Goal: Information Seeking & Learning: Compare options

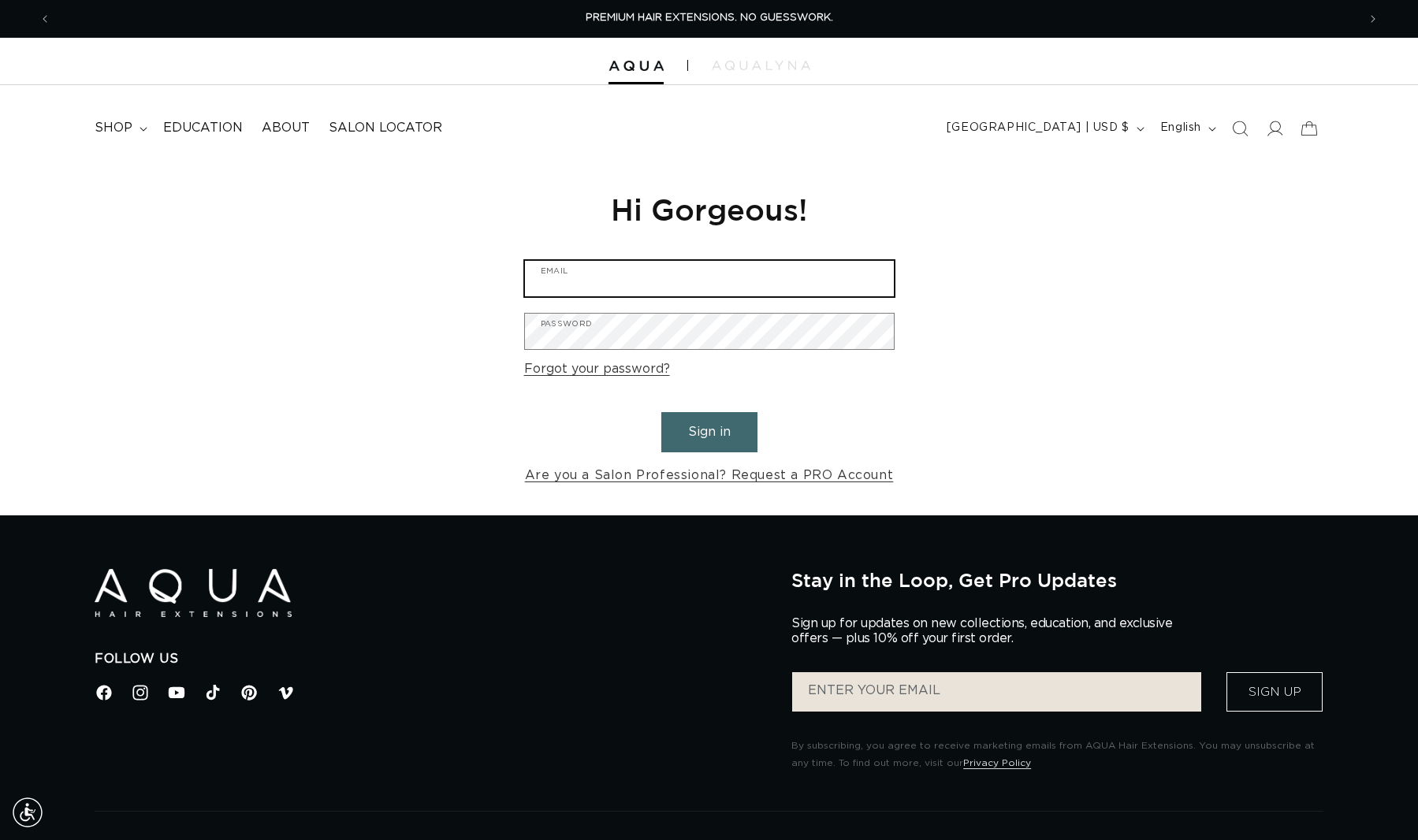
type input "michelleleighbeauty@gmail.com"
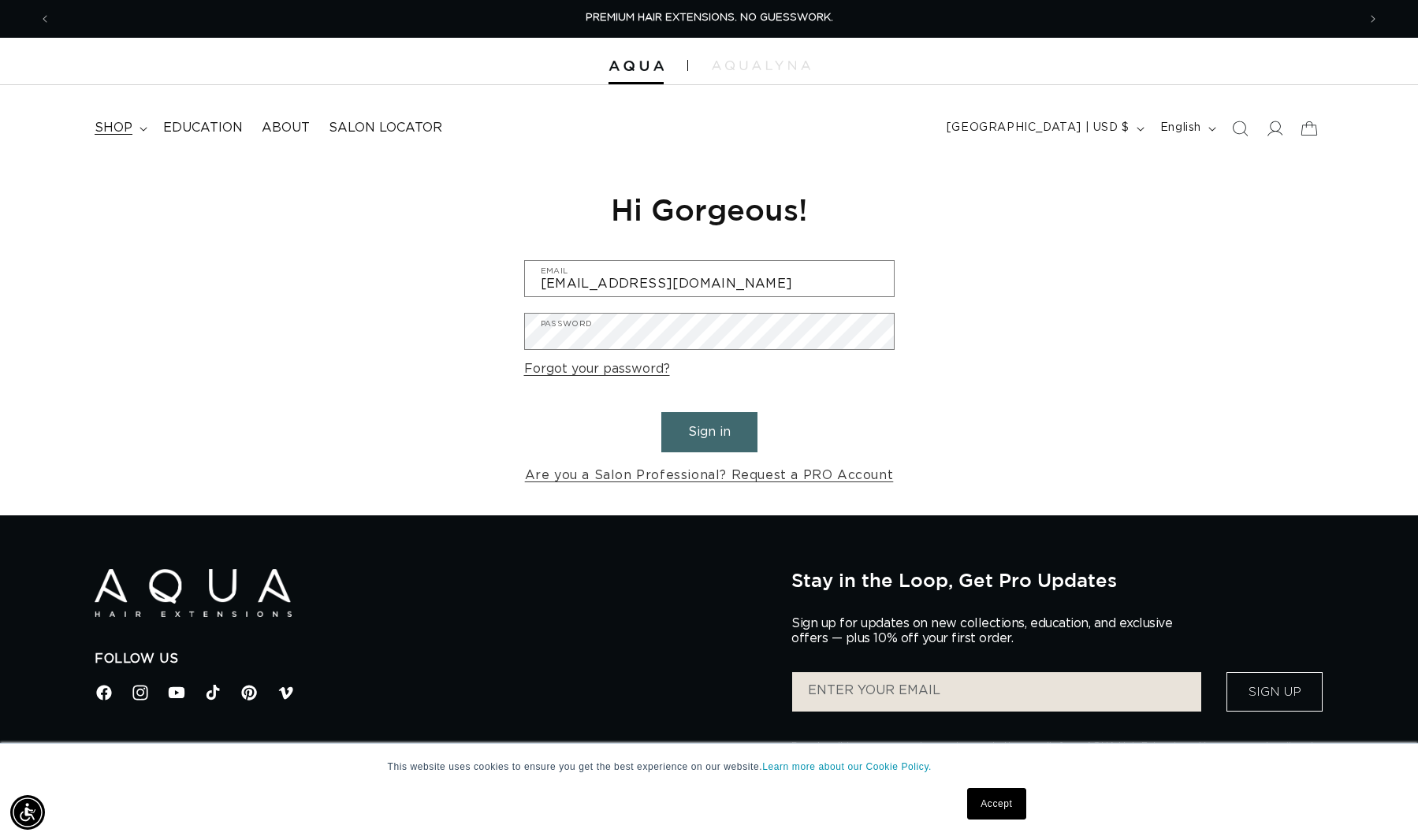
click at [101, 124] on span "shop" at bounding box center [113, 128] width 38 height 17
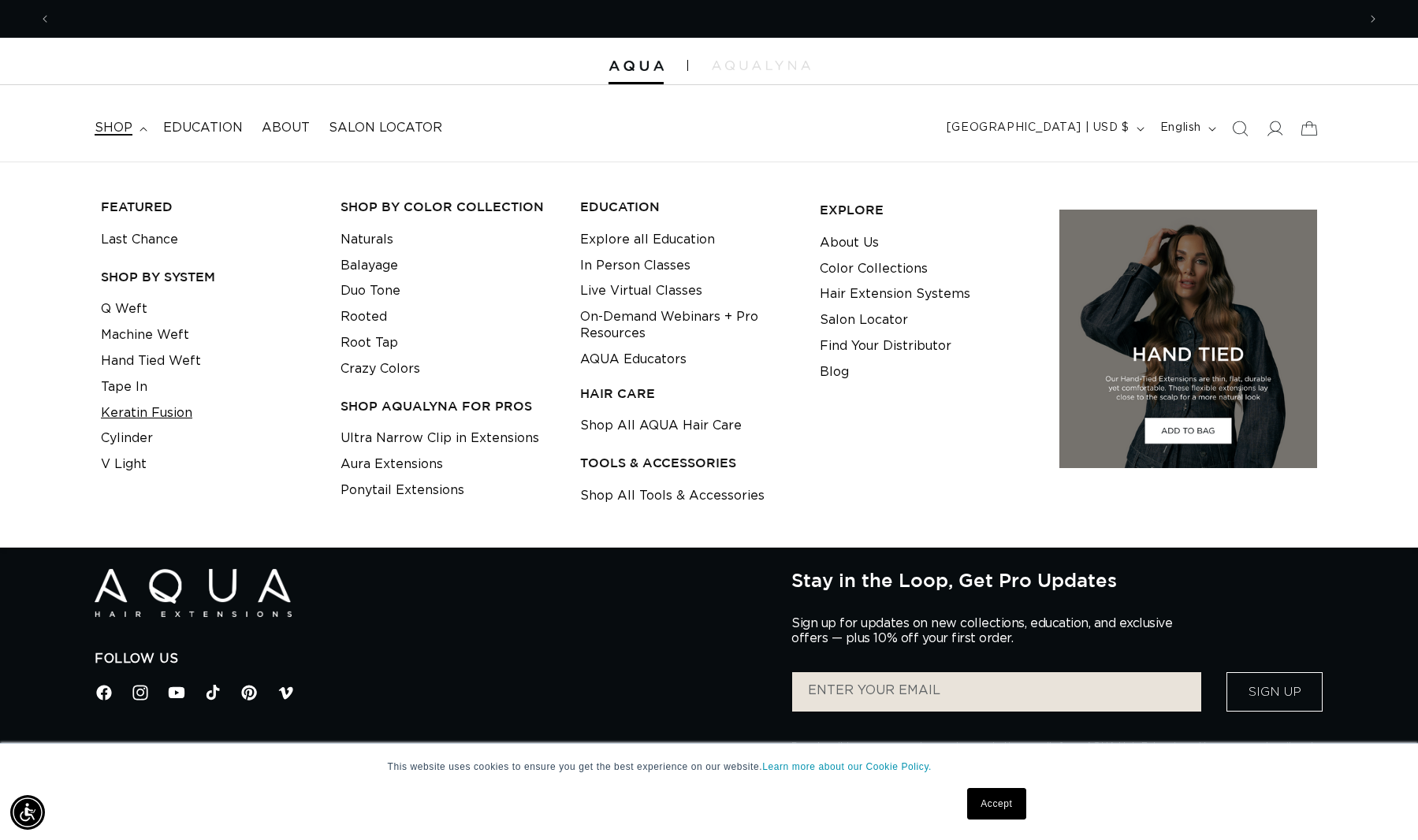
click at [139, 406] on link "Keratin Fusion" at bounding box center [147, 414] width 92 height 26
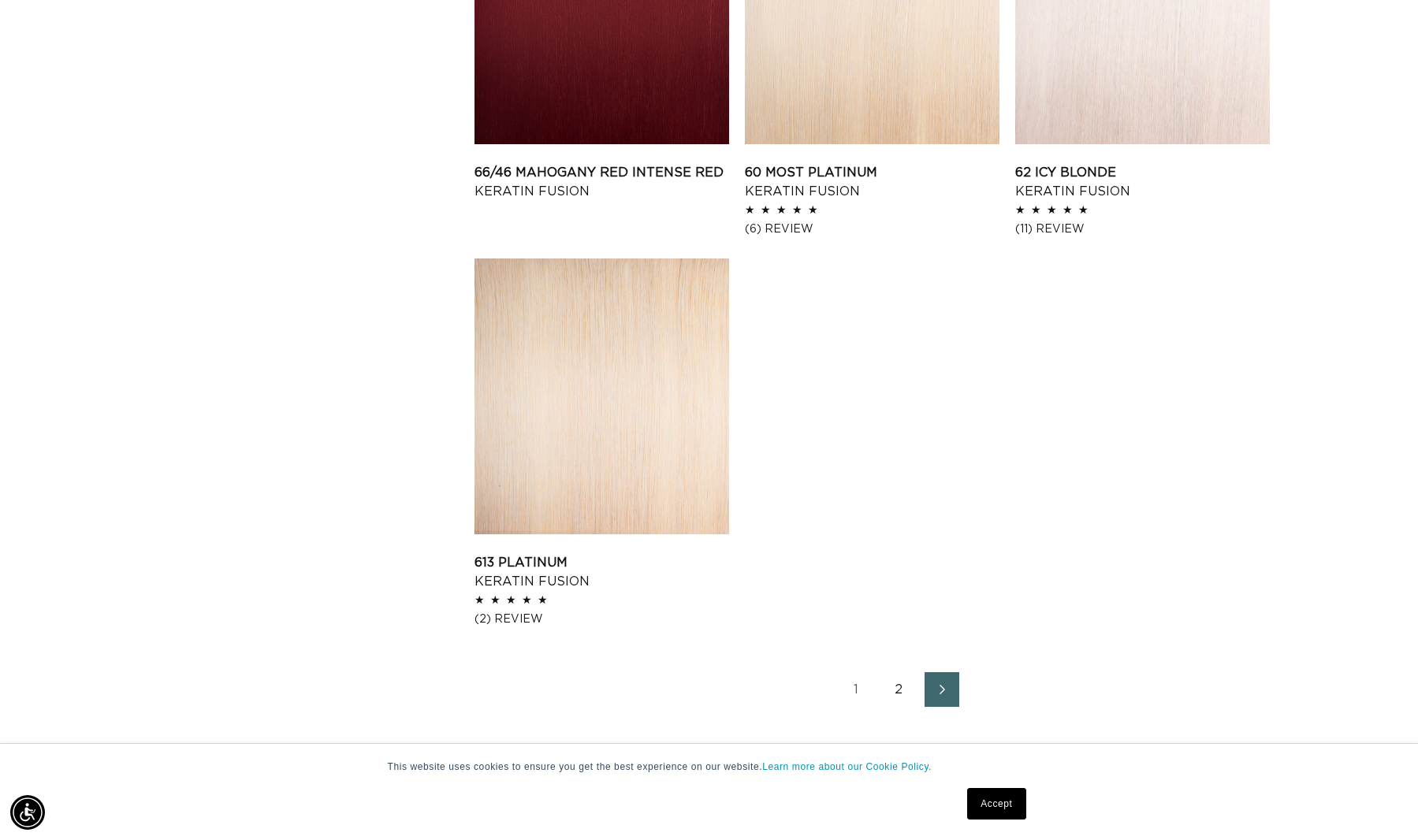
scroll to position [0, 2612]
click at [936, 684] on icon "Next page" at bounding box center [942, 689] width 20 height 11
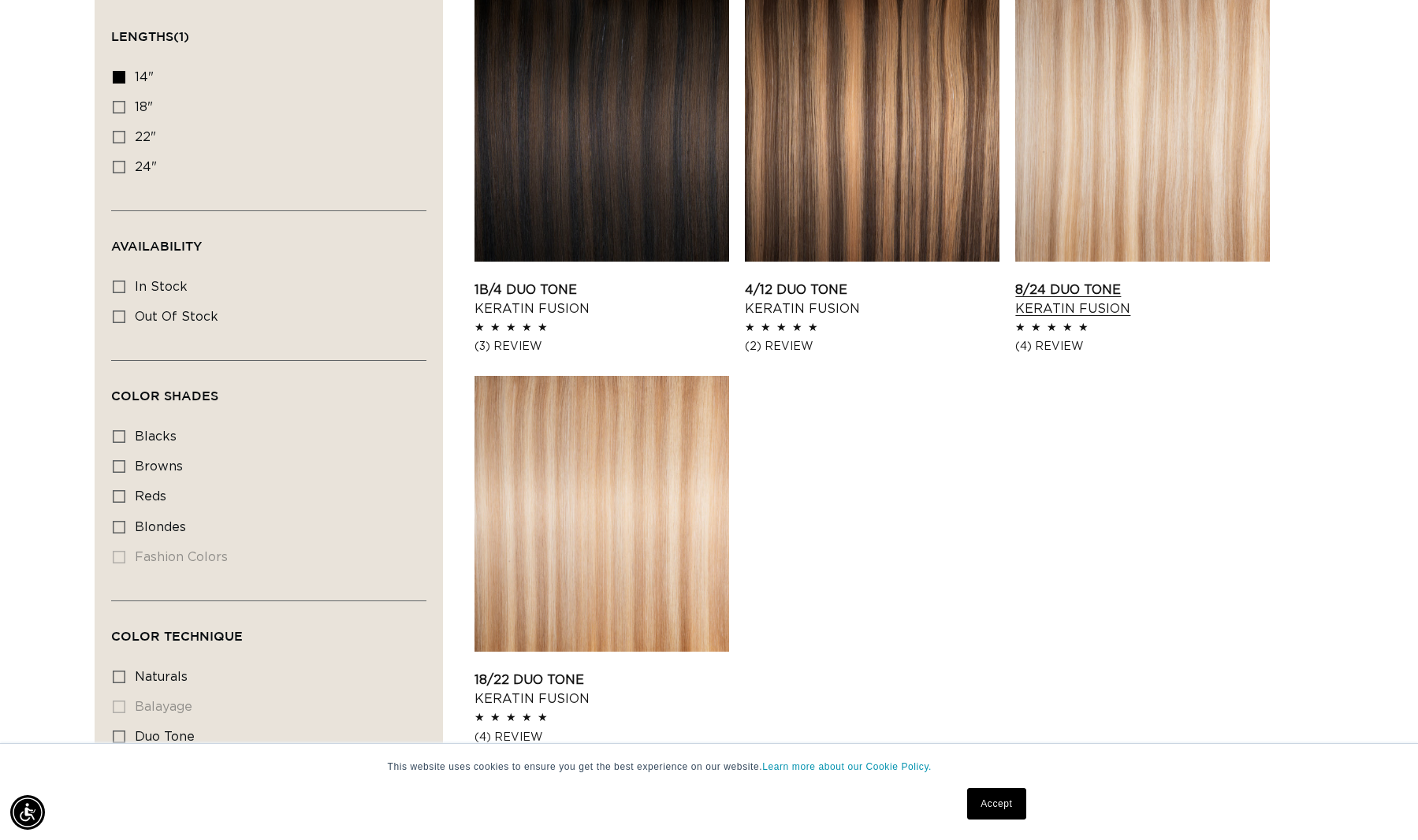
click at [1119, 281] on link "8/24 Duo Tone Keratin Fusion" at bounding box center [1142, 299] width 255 height 38
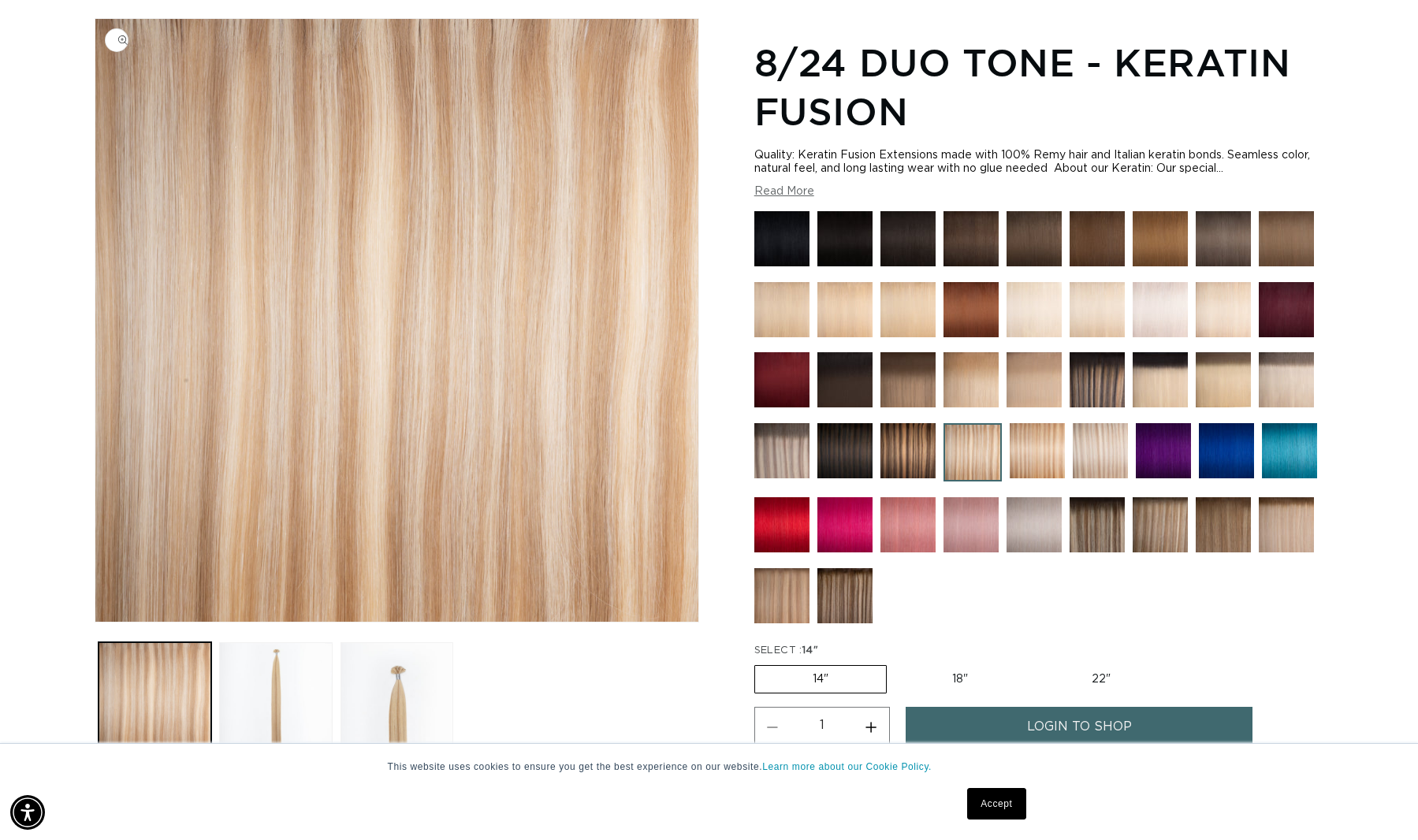
scroll to position [0, 2612]
click at [1281, 529] on img at bounding box center [1286, 525] width 55 height 55
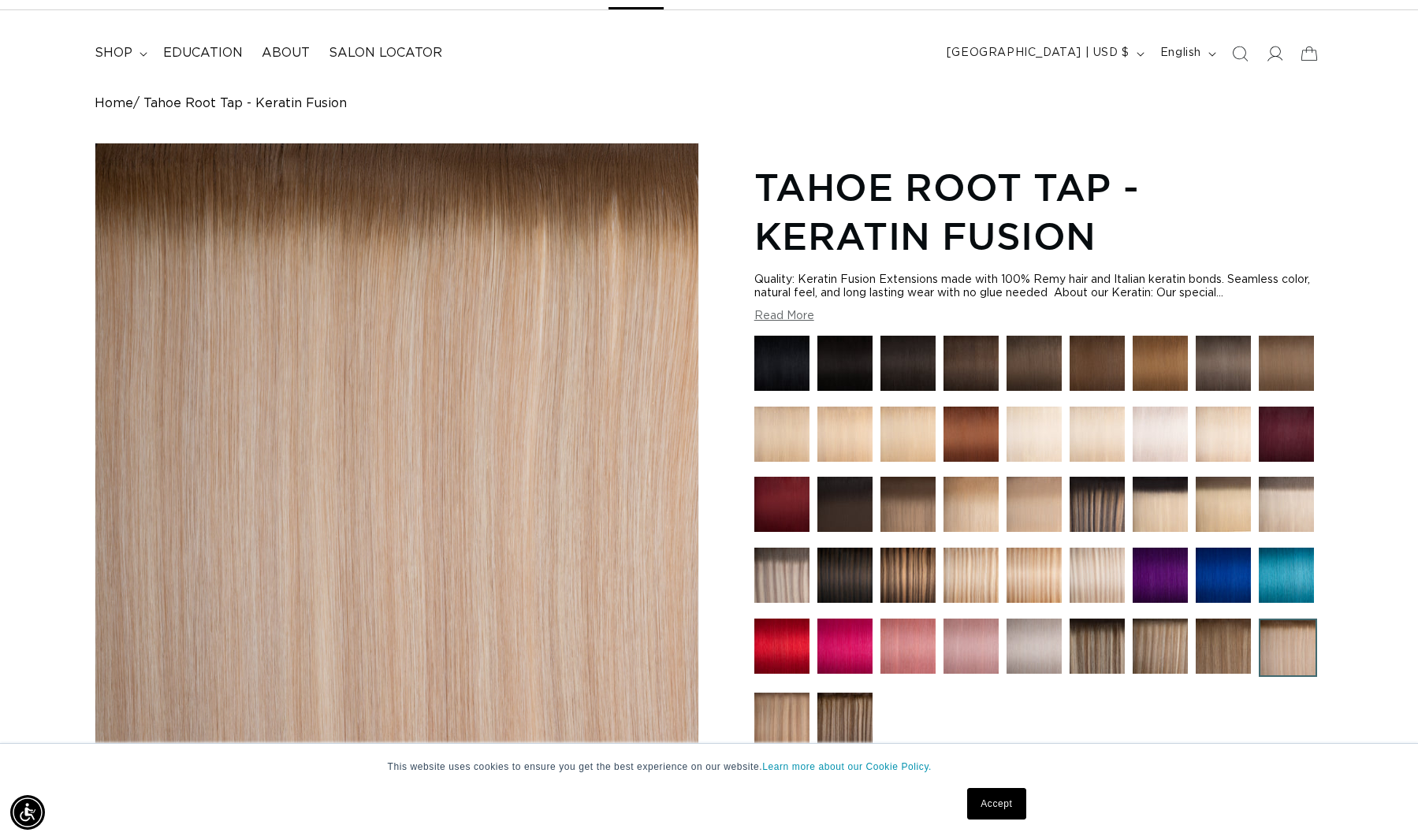
click at [1155, 644] on img at bounding box center [1160, 646] width 55 height 55
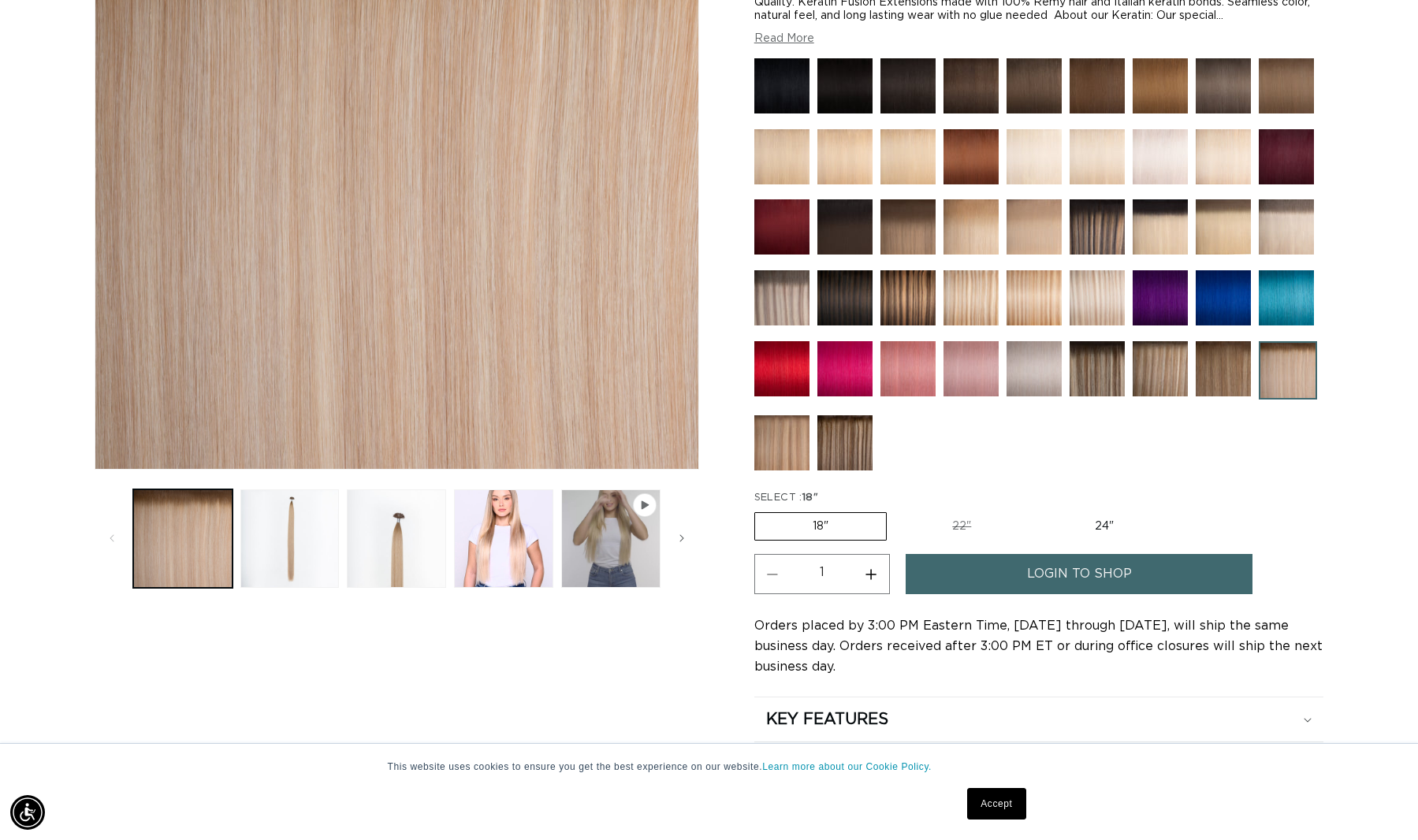
click at [782, 297] on img at bounding box center [782, 298] width 55 height 55
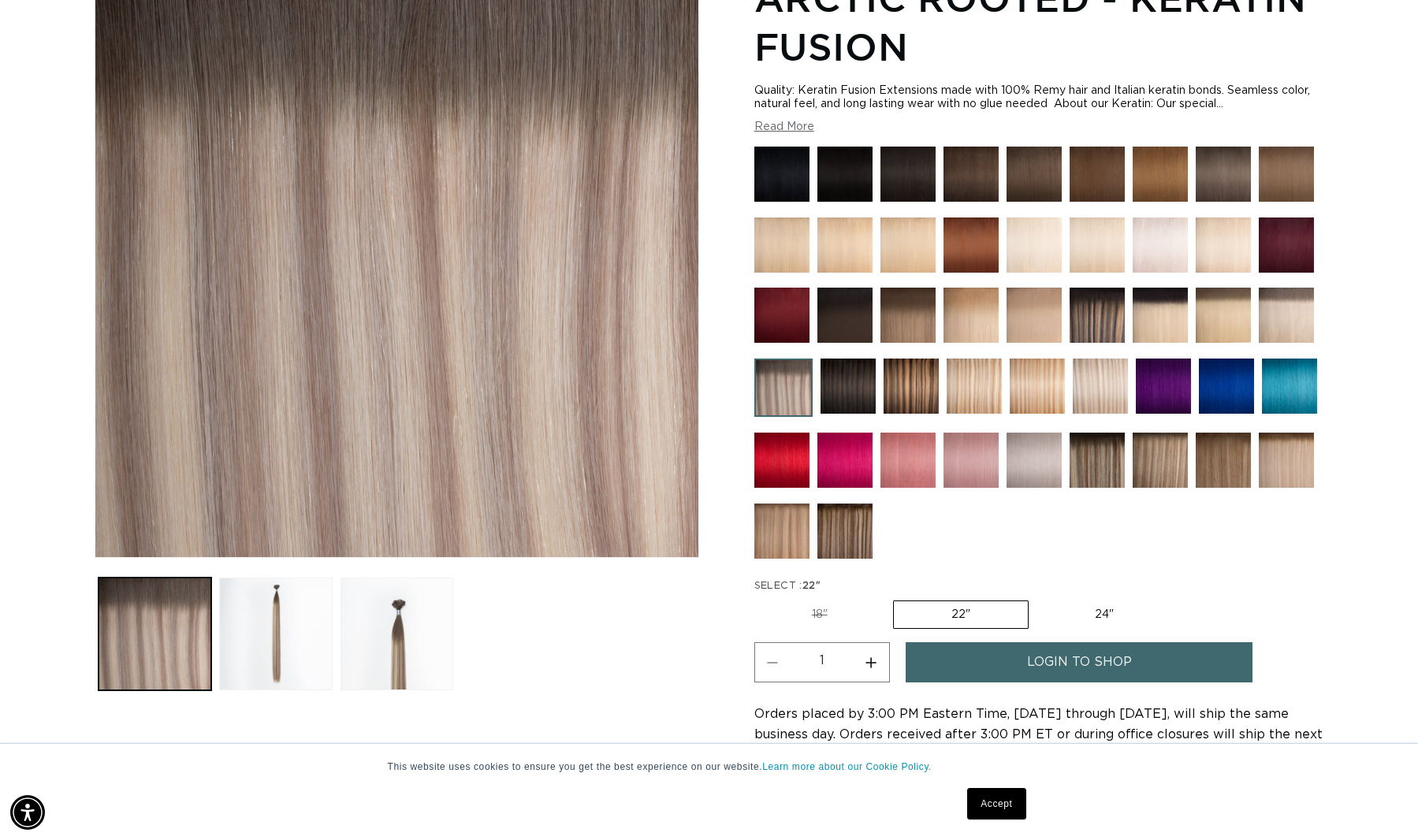
scroll to position [0, 2612]
click at [264, 612] on button "Load image 2 in gallery view" at bounding box center [276, 634] width 113 height 113
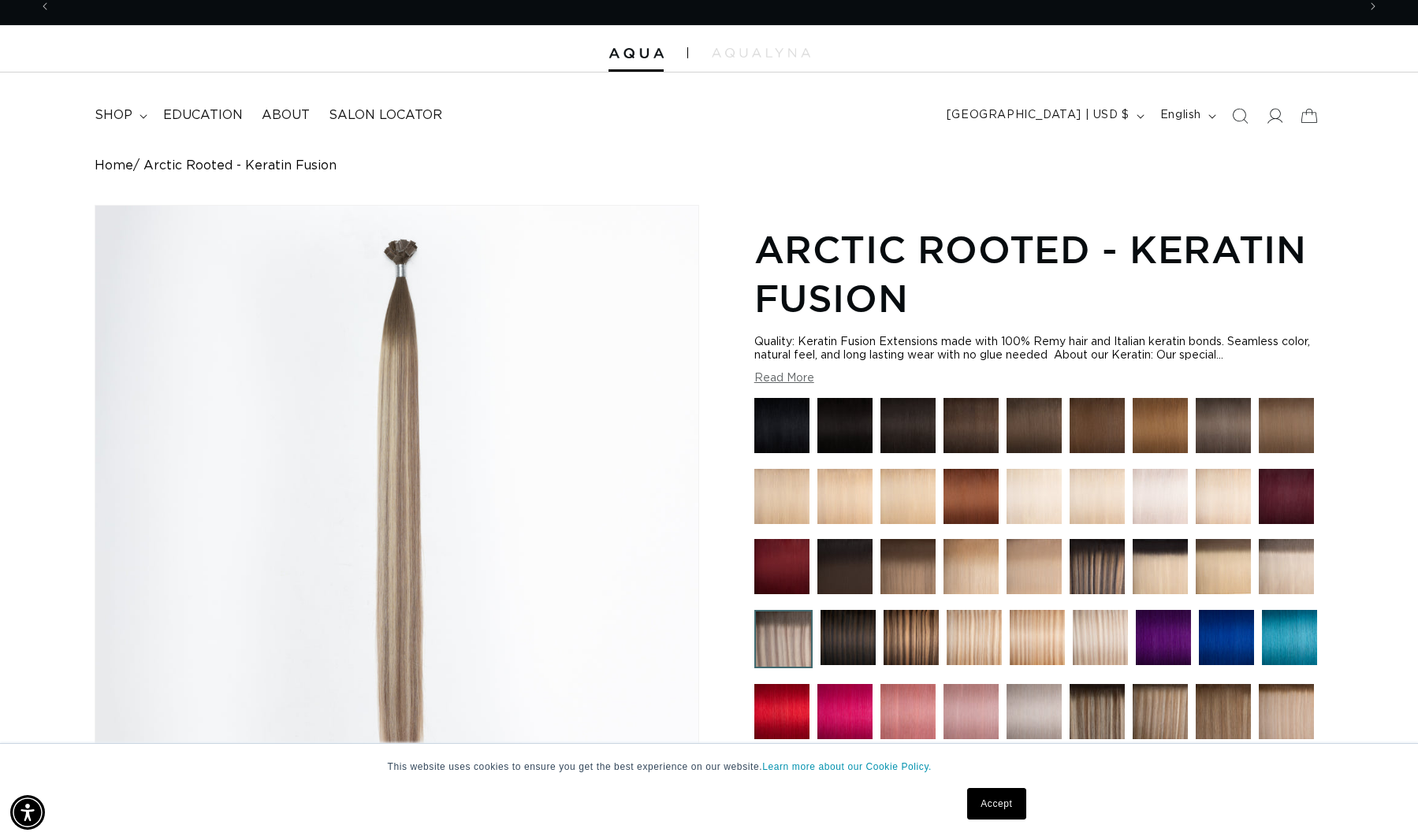
scroll to position [0, 0]
click at [1181, 703] on img at bounding box center [1160, 711] width 55 height 55
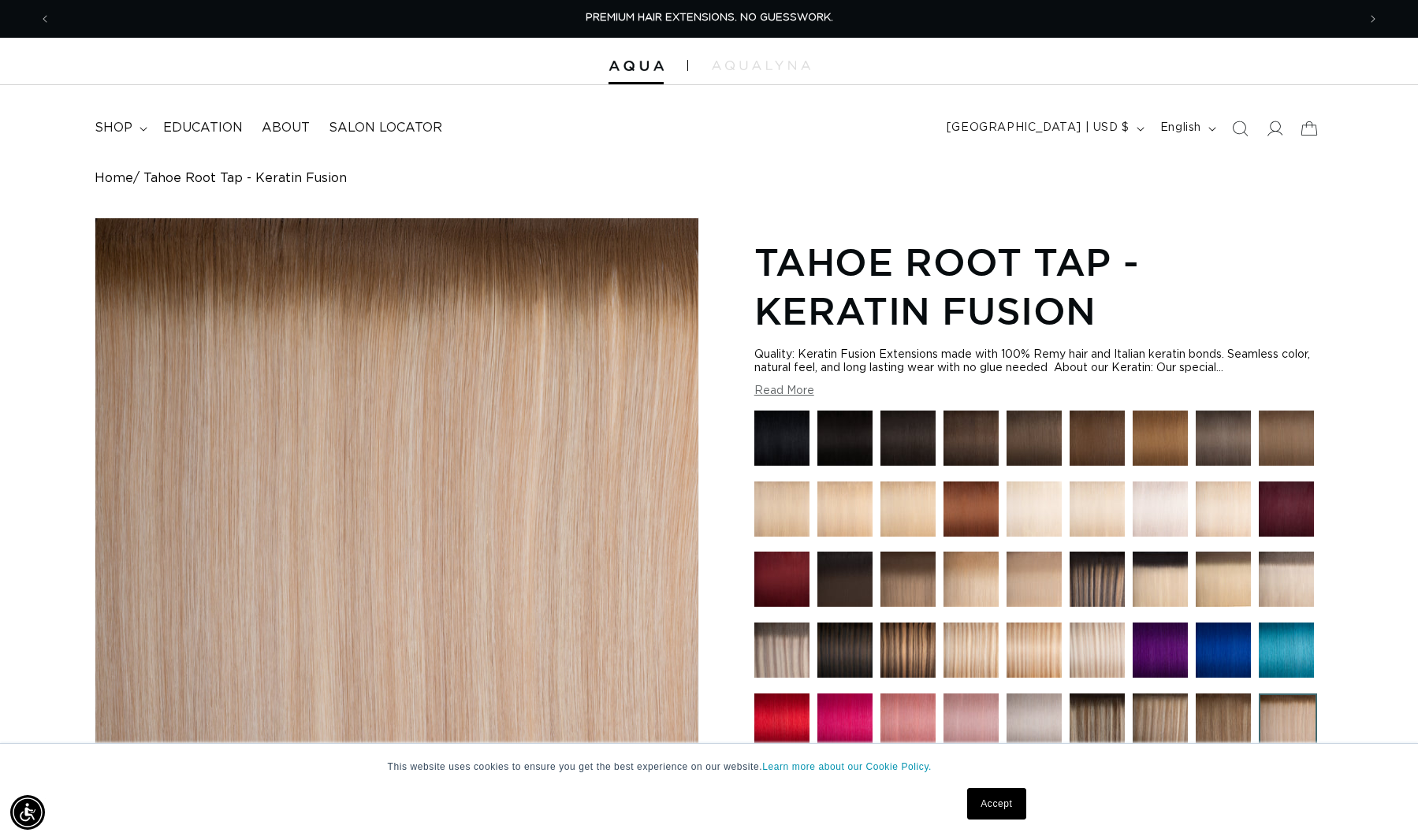
click at [1310, 585] on img at bounding box center [1286, 579] width 55 height 55
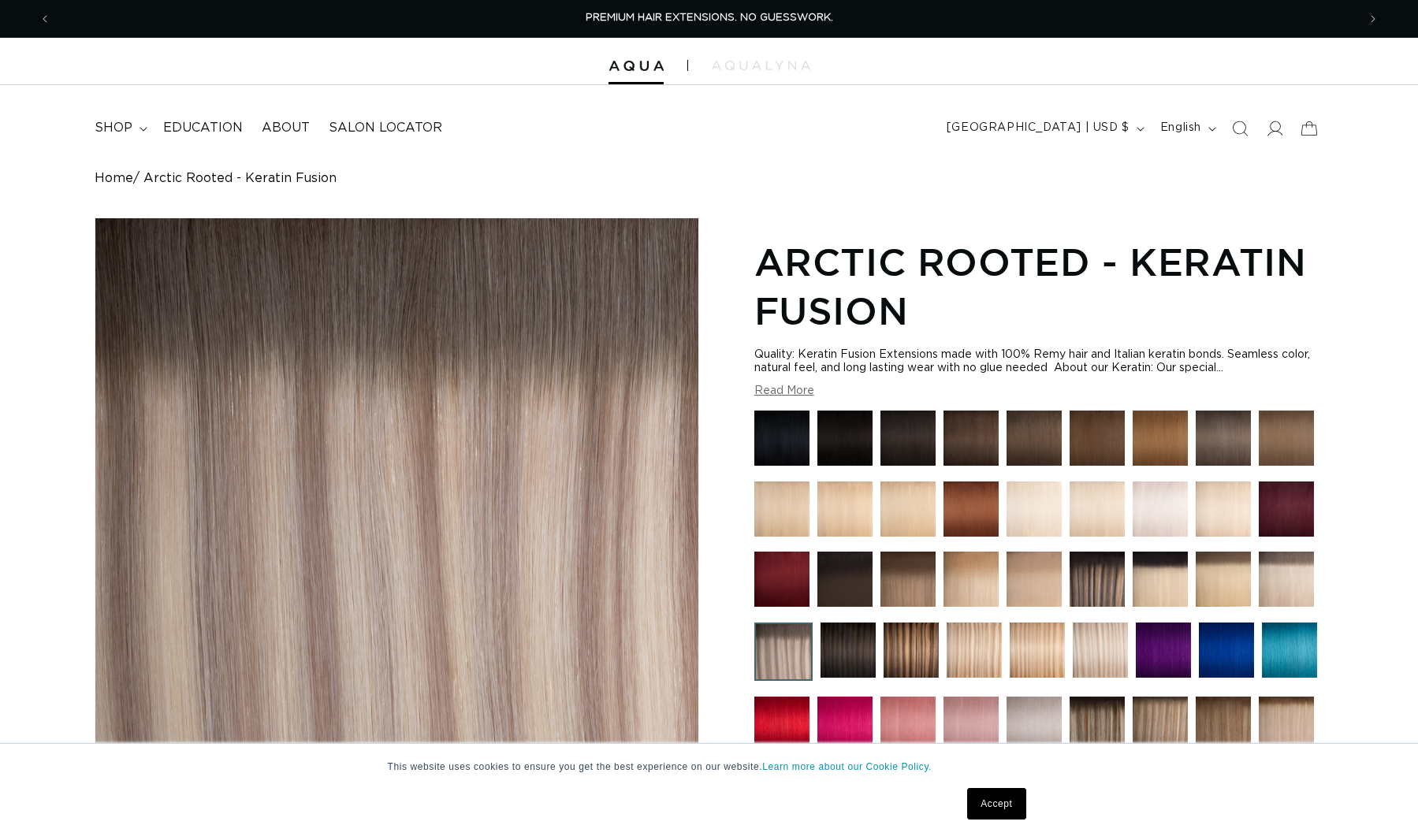
click at [1104, 637] on img at bounding box center [1100, 650] width 55 height 55
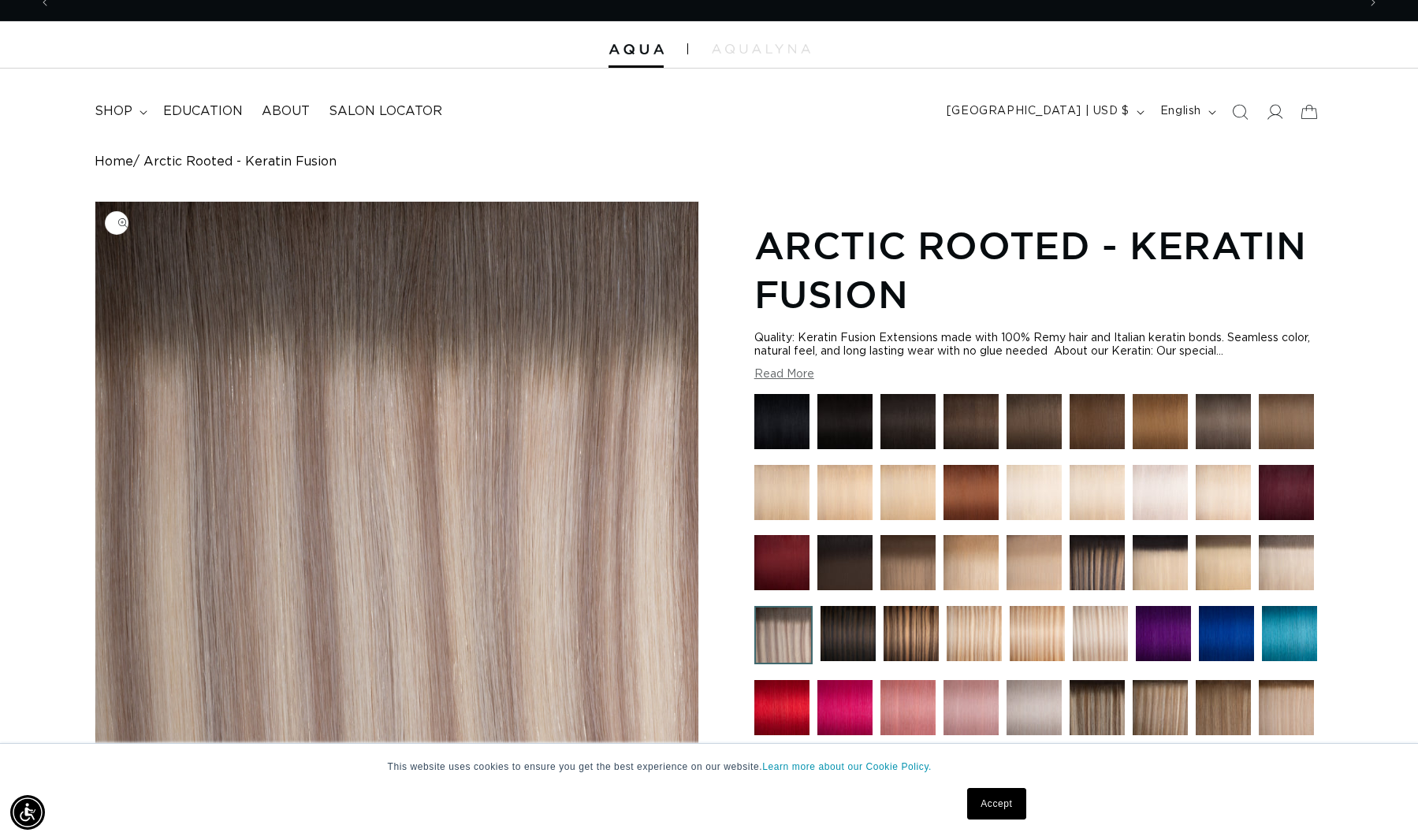
scroll to position [0, 1306]
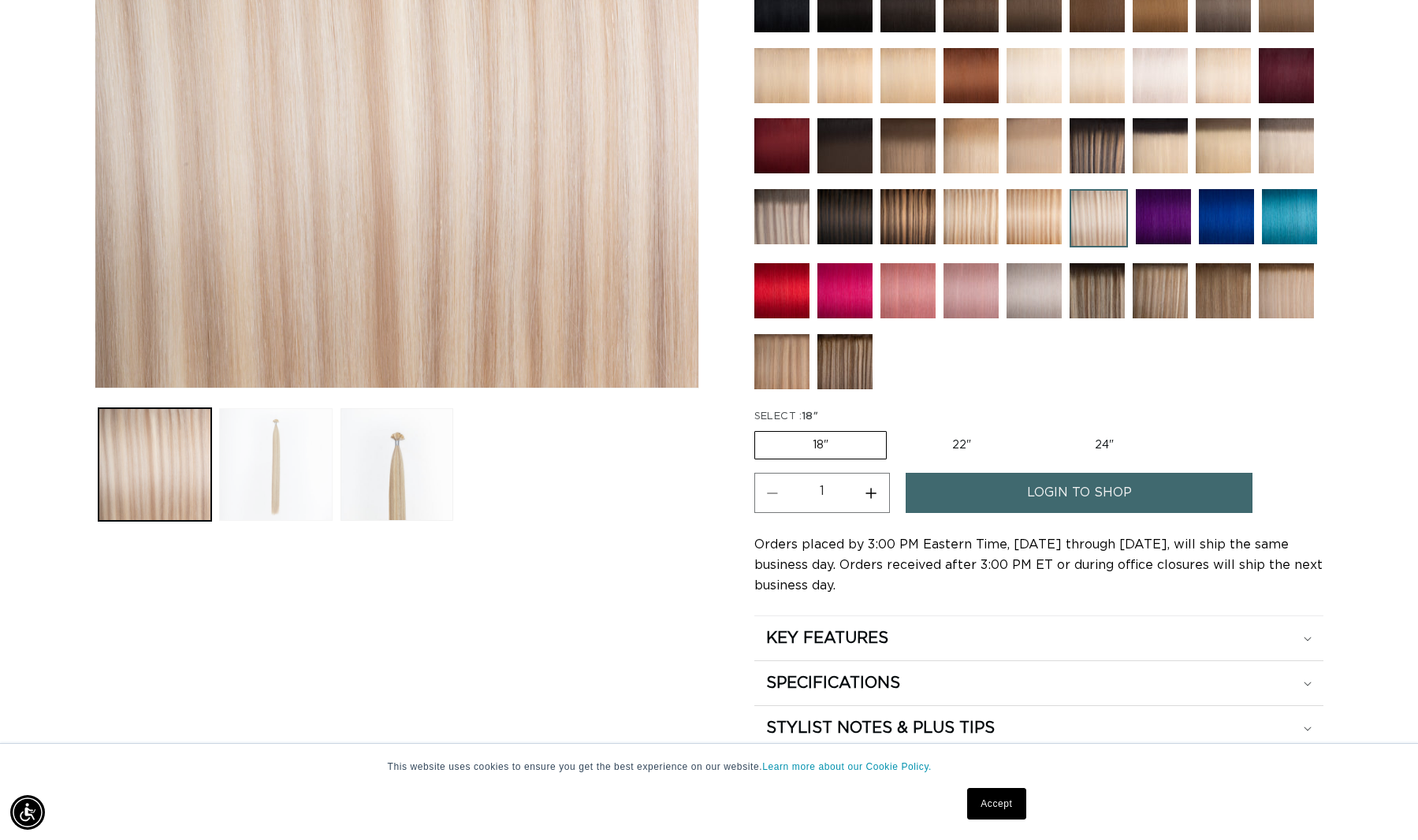
scroll to position [0, 1306]
click at [292, 490] on button "Load image 2 in gallery view" at bounding box center [276, 465] width 113 height 113
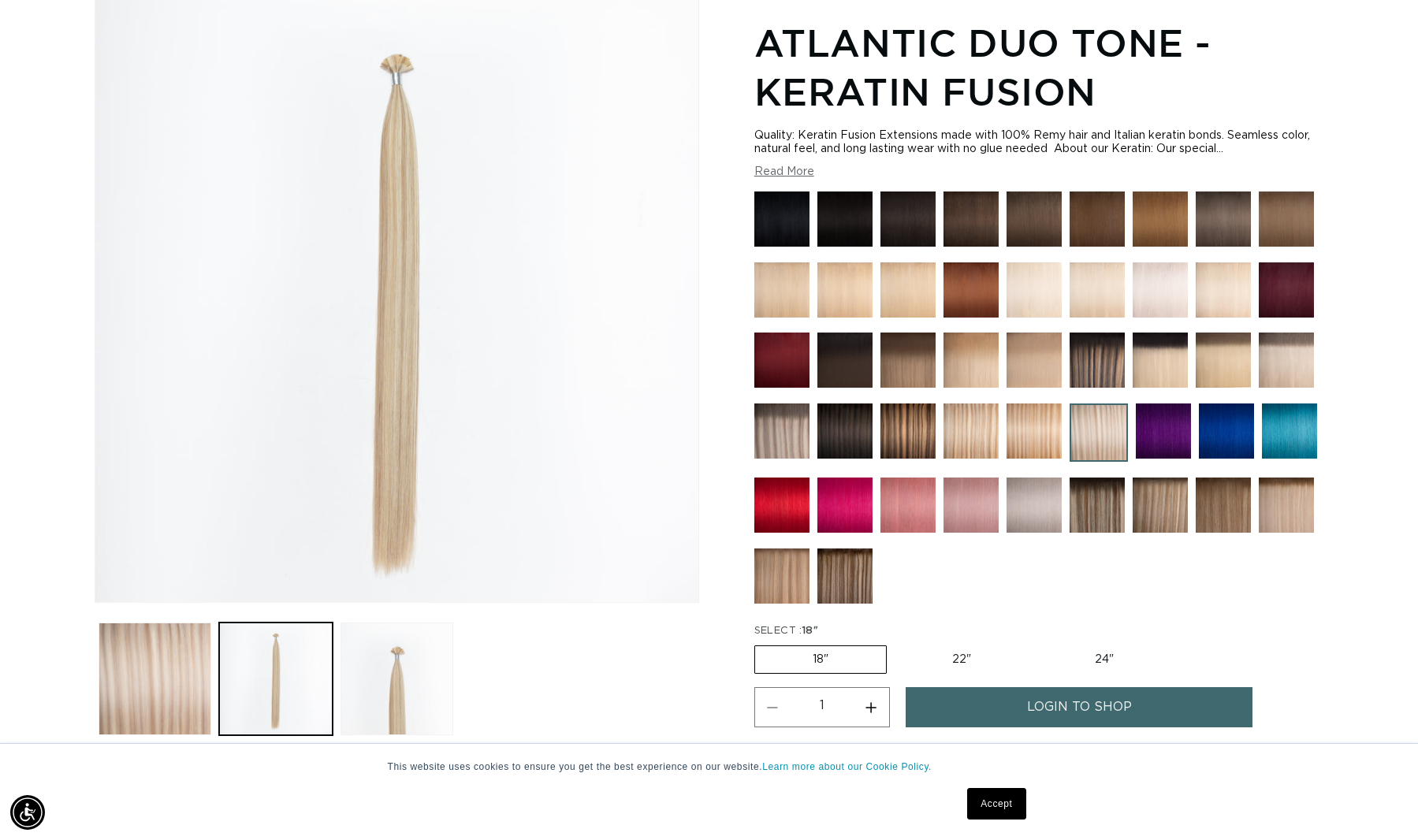
scroll to position [0, 0]
click at [786, 426] on img at bounding box center [782, 431] width 55 height 55
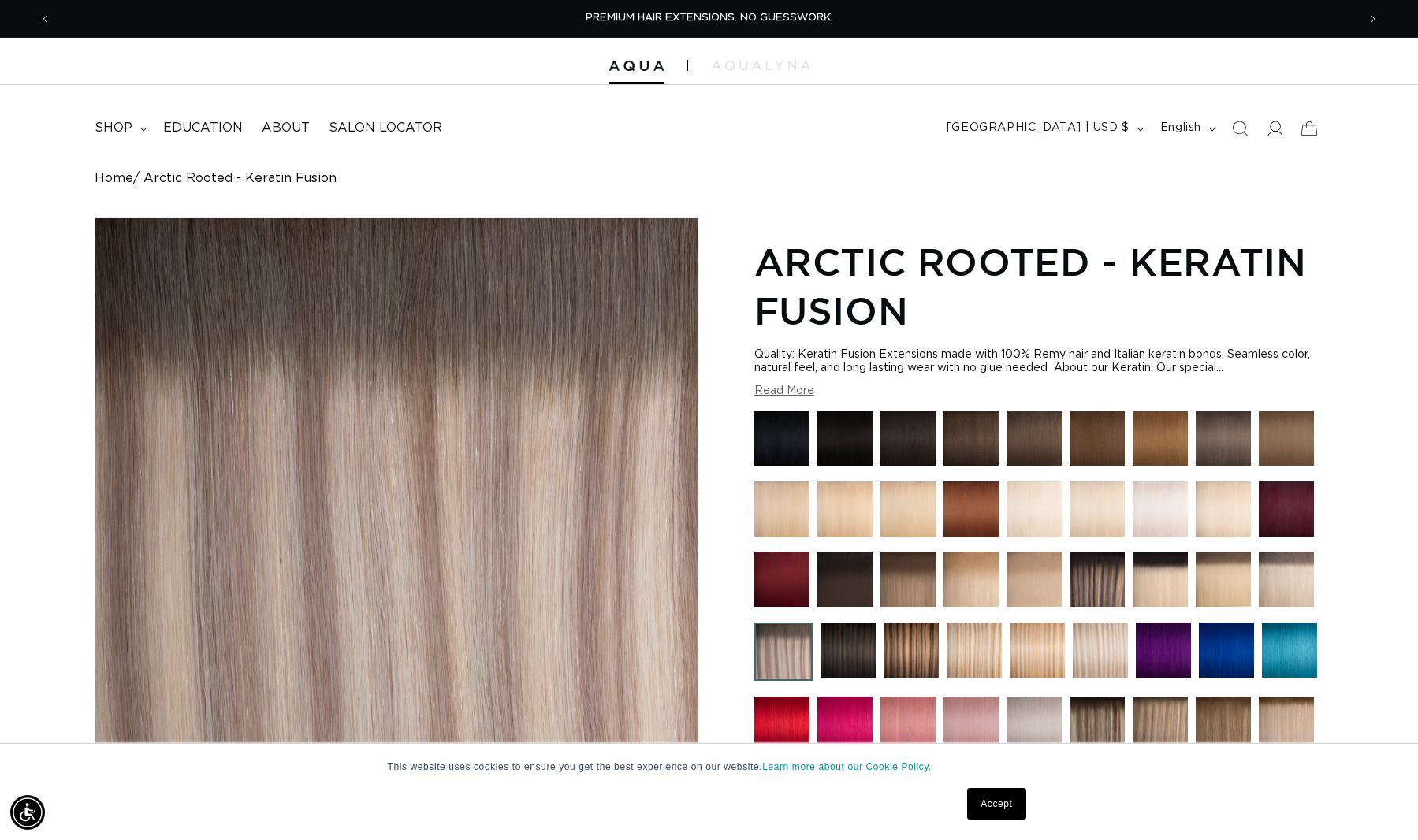
scroll to position [148, 0]
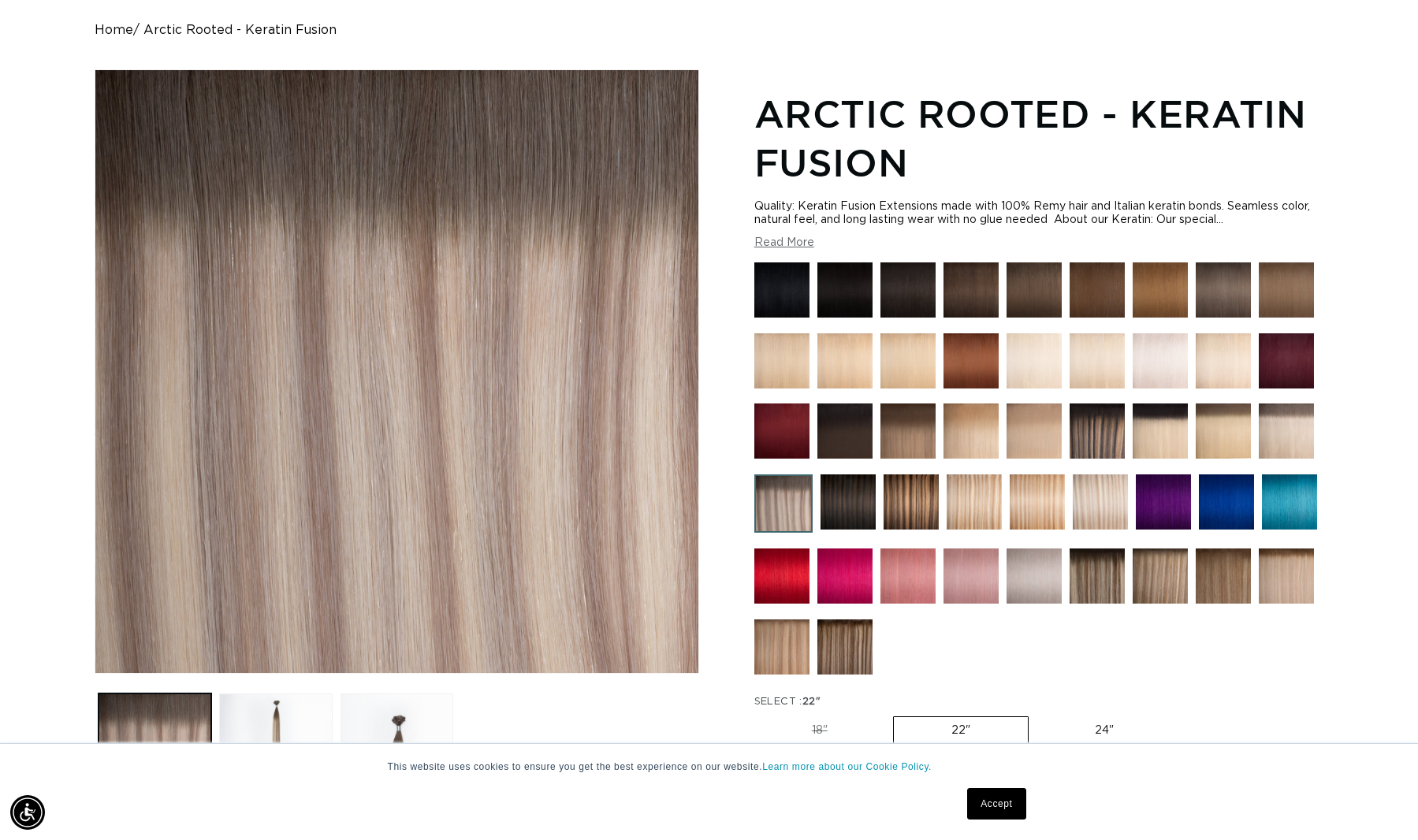
click at [1152, 558] on img at bounding box center [1160, 576] width 55 height 55
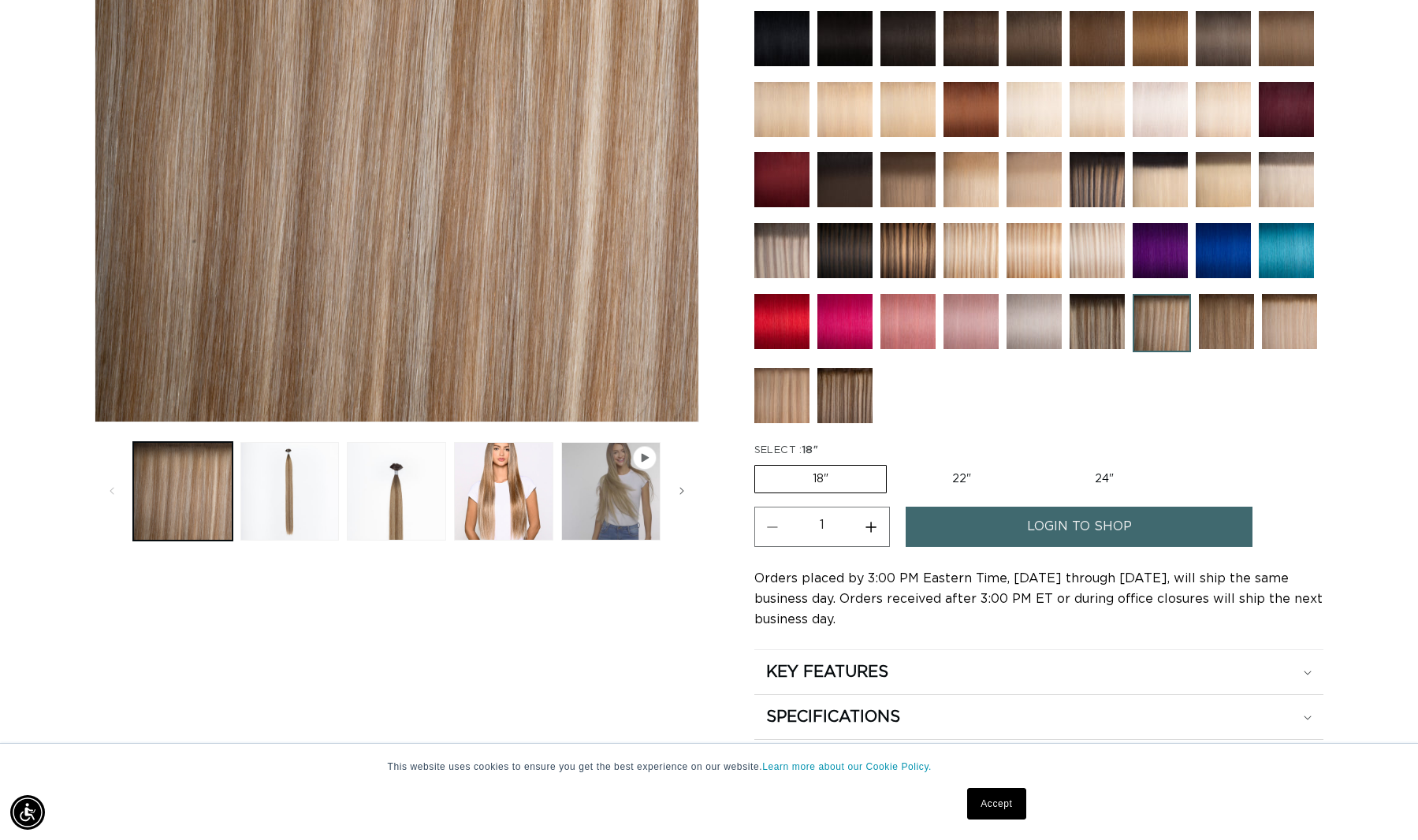
scroll to position [0, 1306]
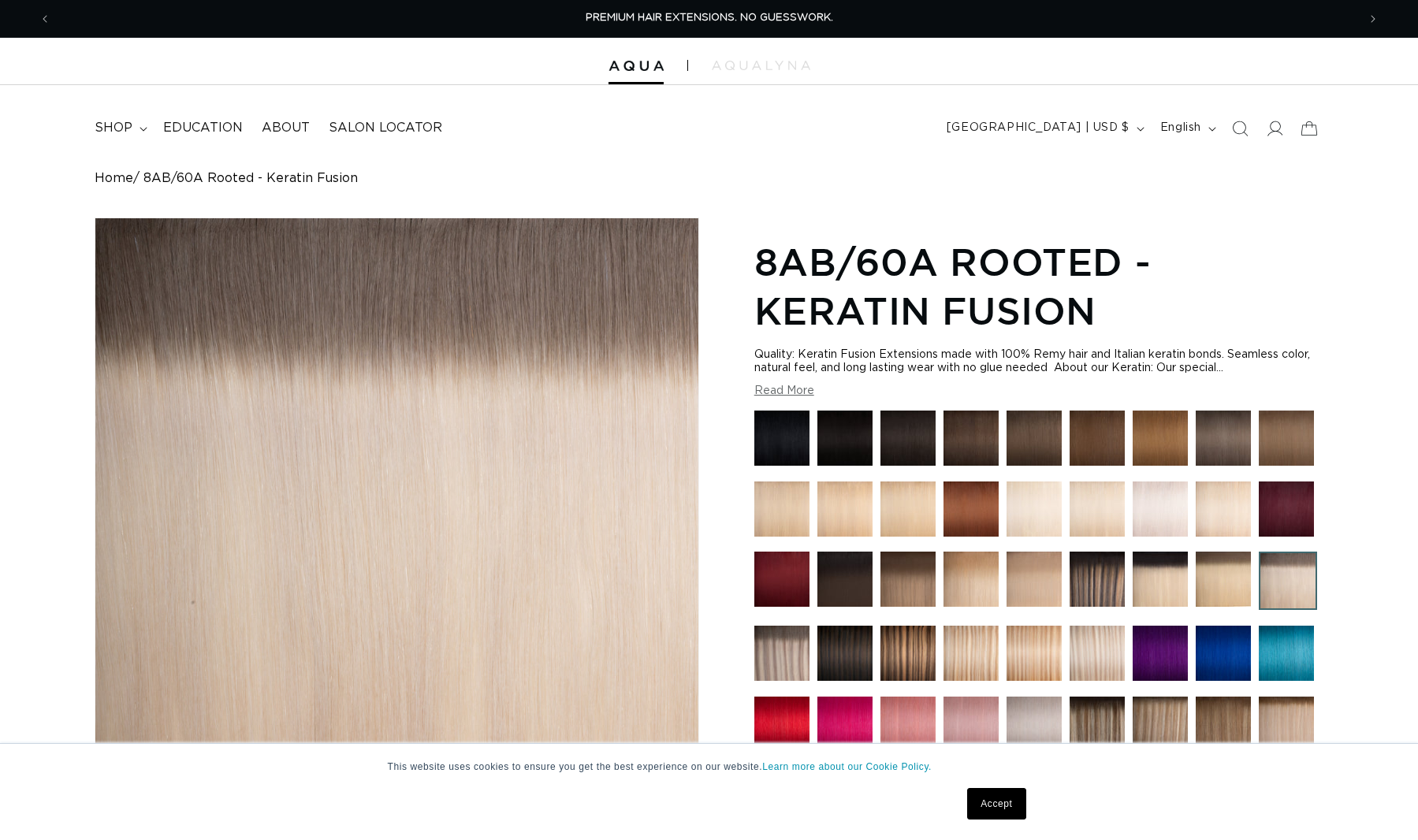
scroll to position [128, 0]
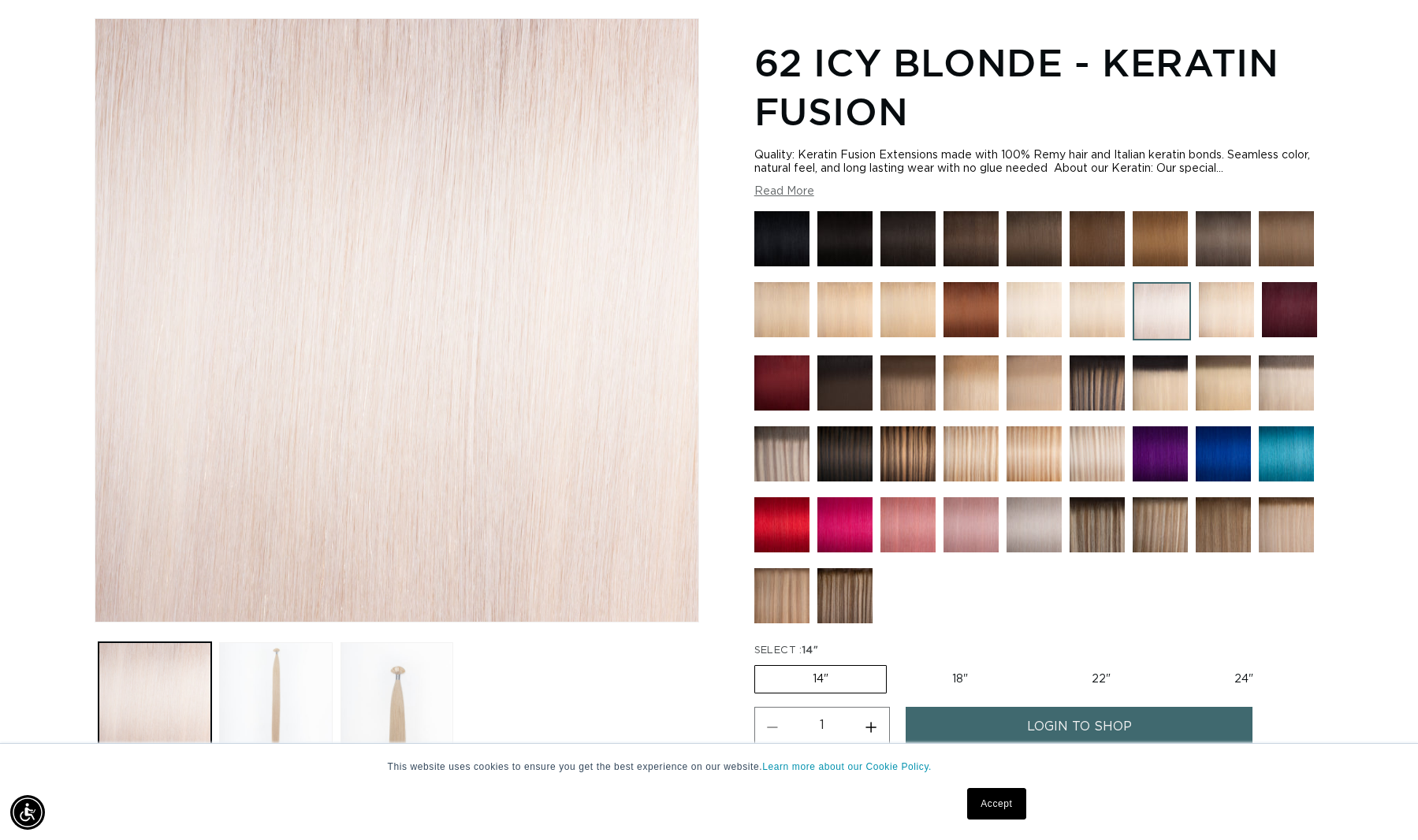
scroll to position [0, 2612]
click at [1024, 527] on img at bounding box center [1034, 525] width 55 height 55
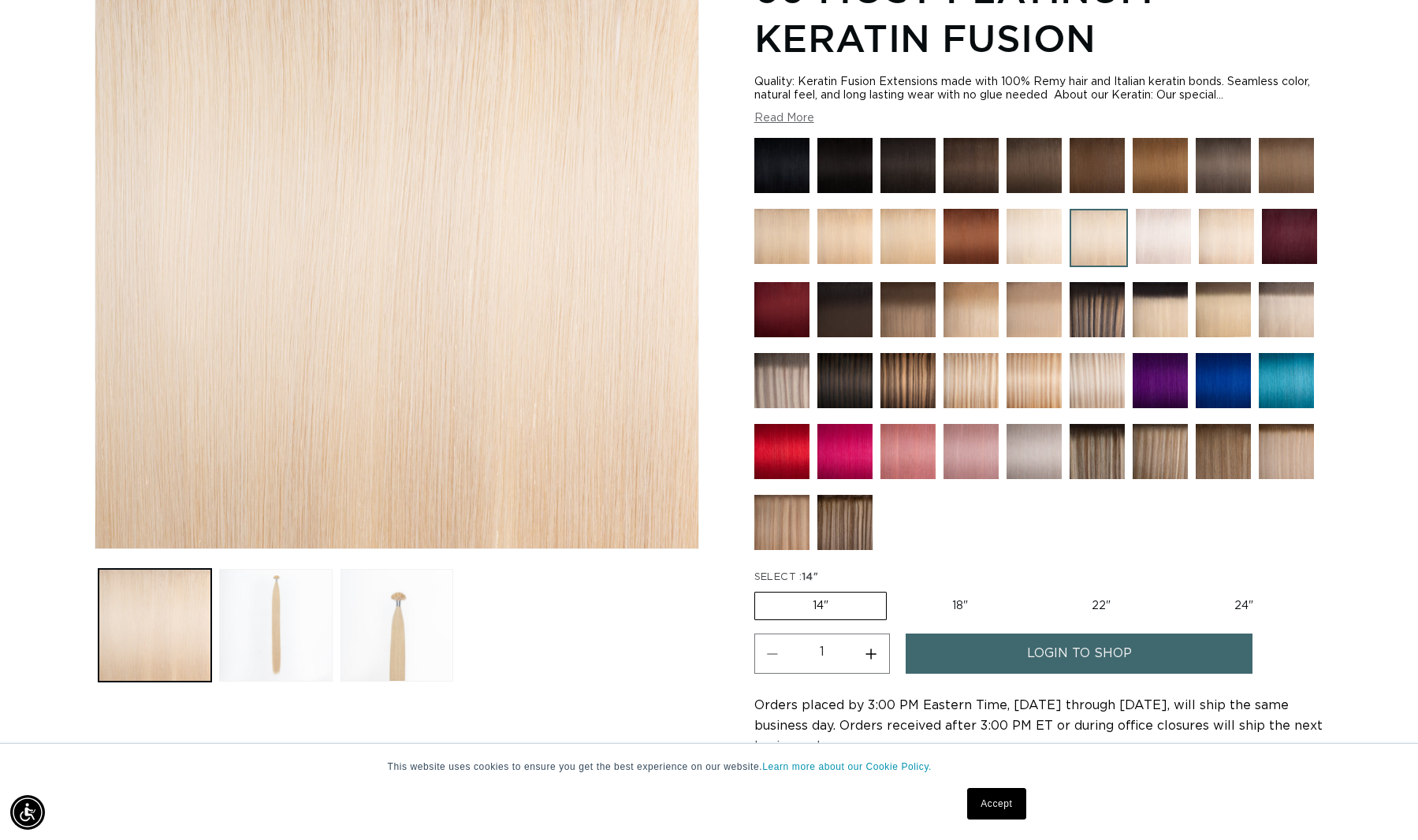
scroll to position [128, 0]
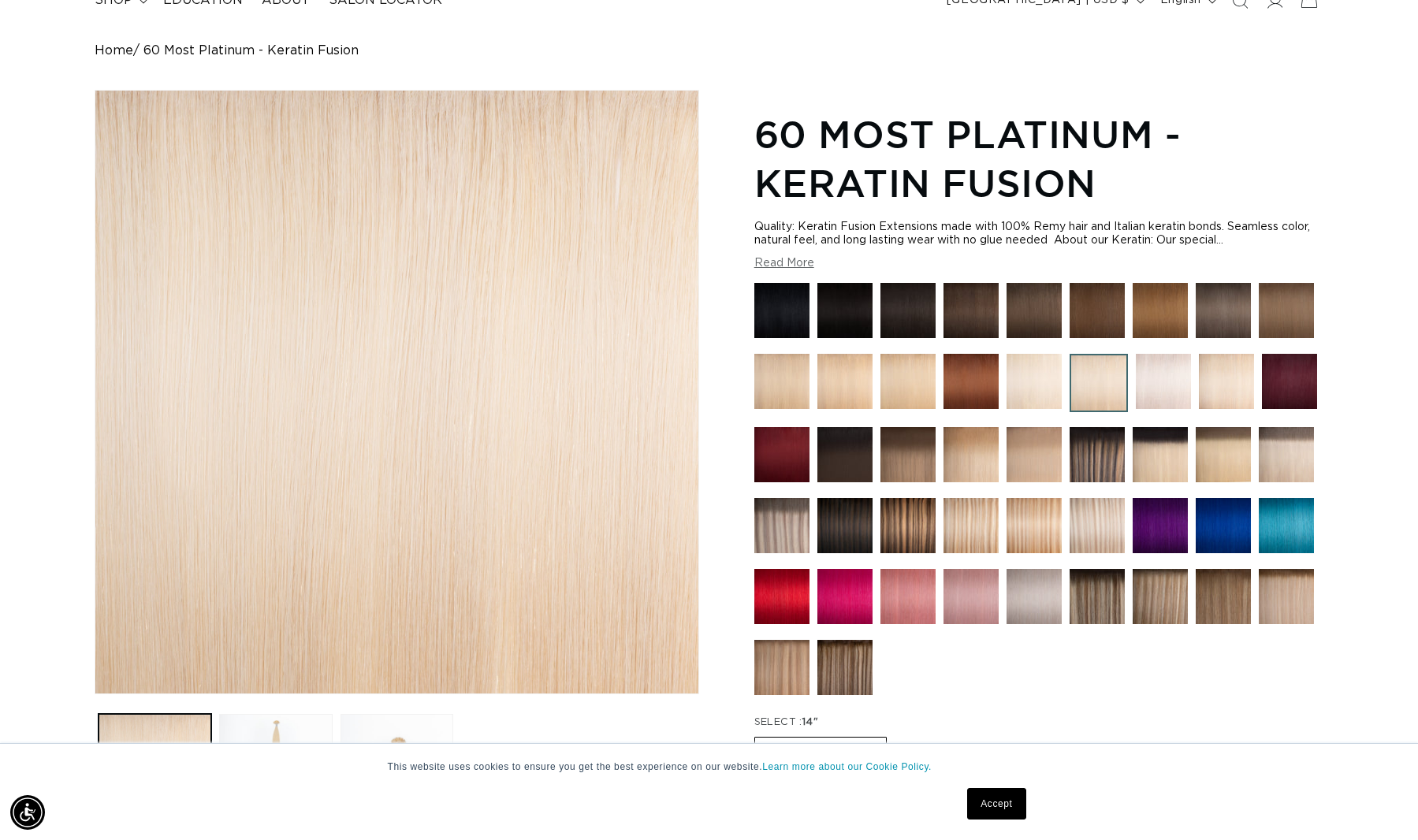
click at [1041, 368] on img at bounding box center [1034, 381] width 55 height 55
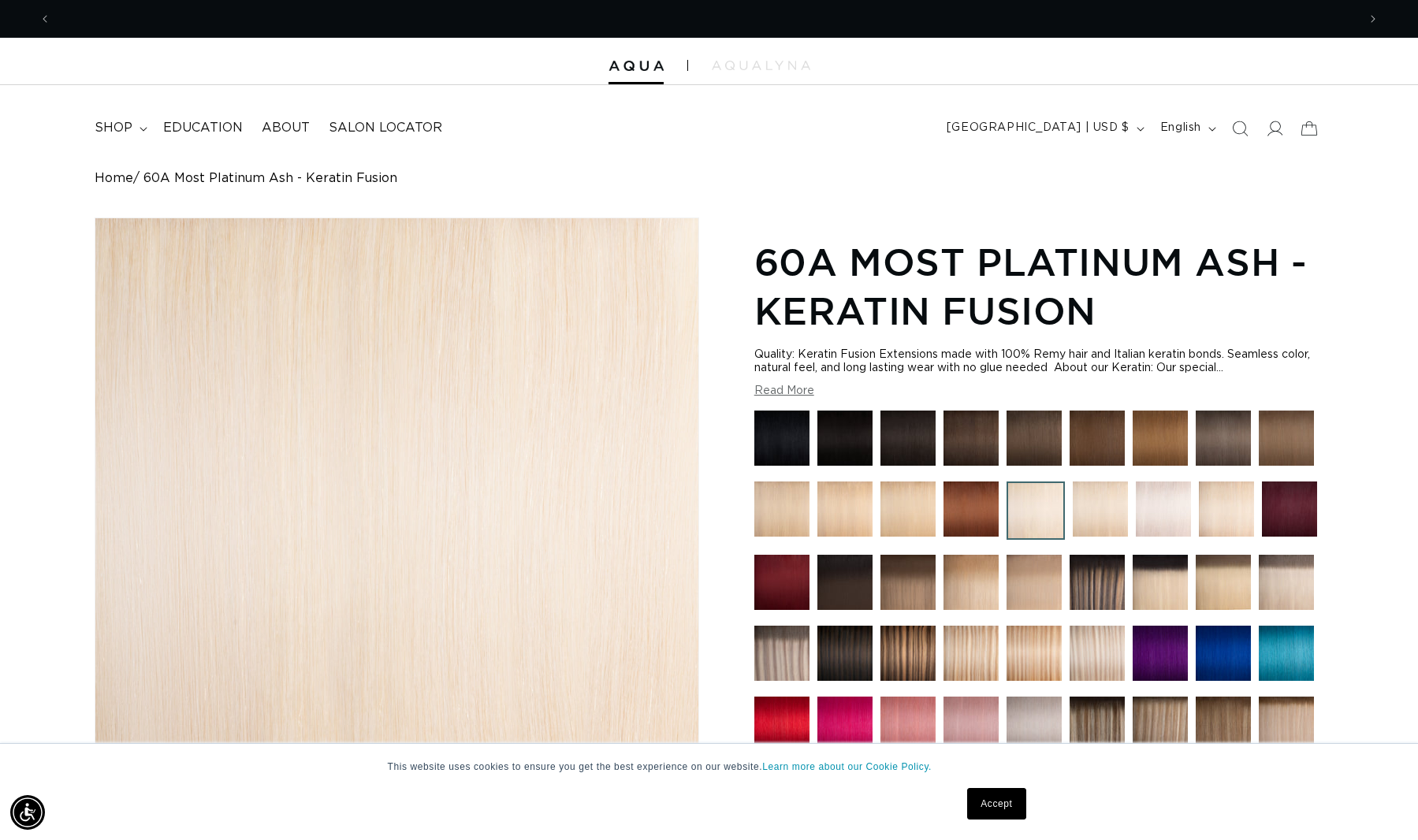
scroll to position [0, 1306]
click at [923, 527] on img at bounding box center [908, 509] width 55 height 55
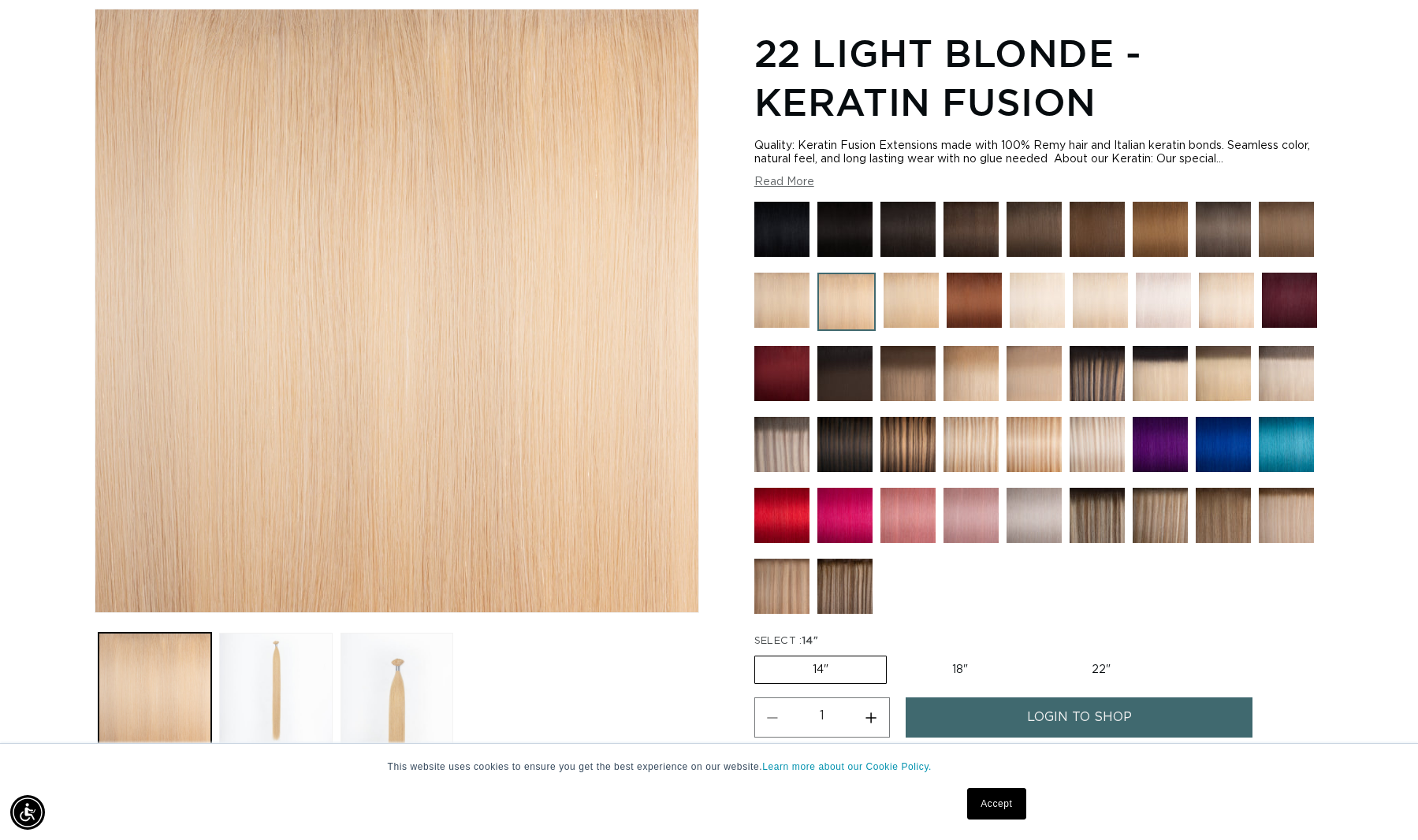
scroll to position [0, 2612]
click at [1168, 320] on img at bounding box center [1163, 300] width 55 height 55
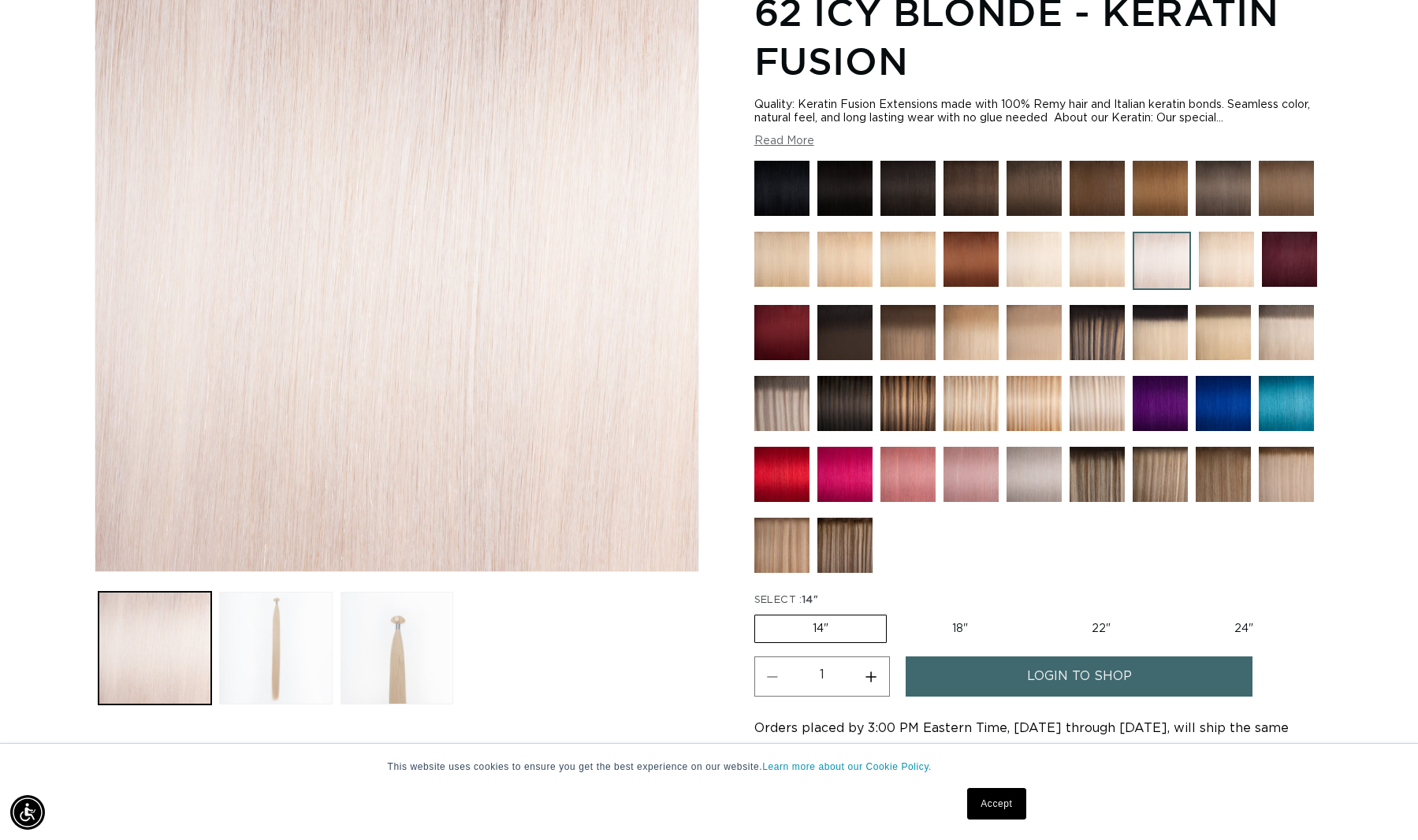
click at [267, 604] on button "Load image 2 in gallery view" at bounding box center [276, 648] width 113 height 113
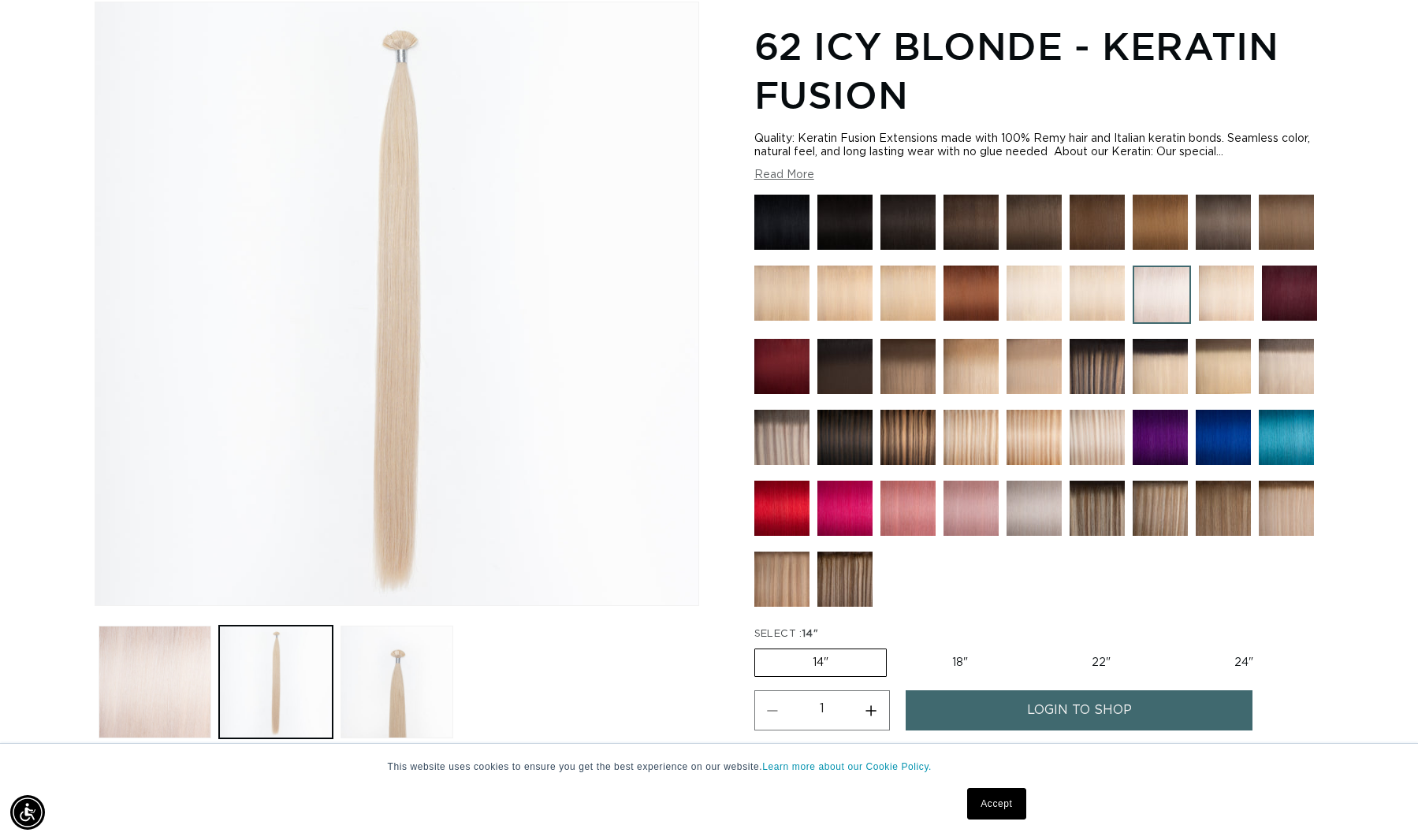
scroll to position [0, 1306]
click at [1247, 299] on img at bounding box center [1226, 293] width 55 height 55
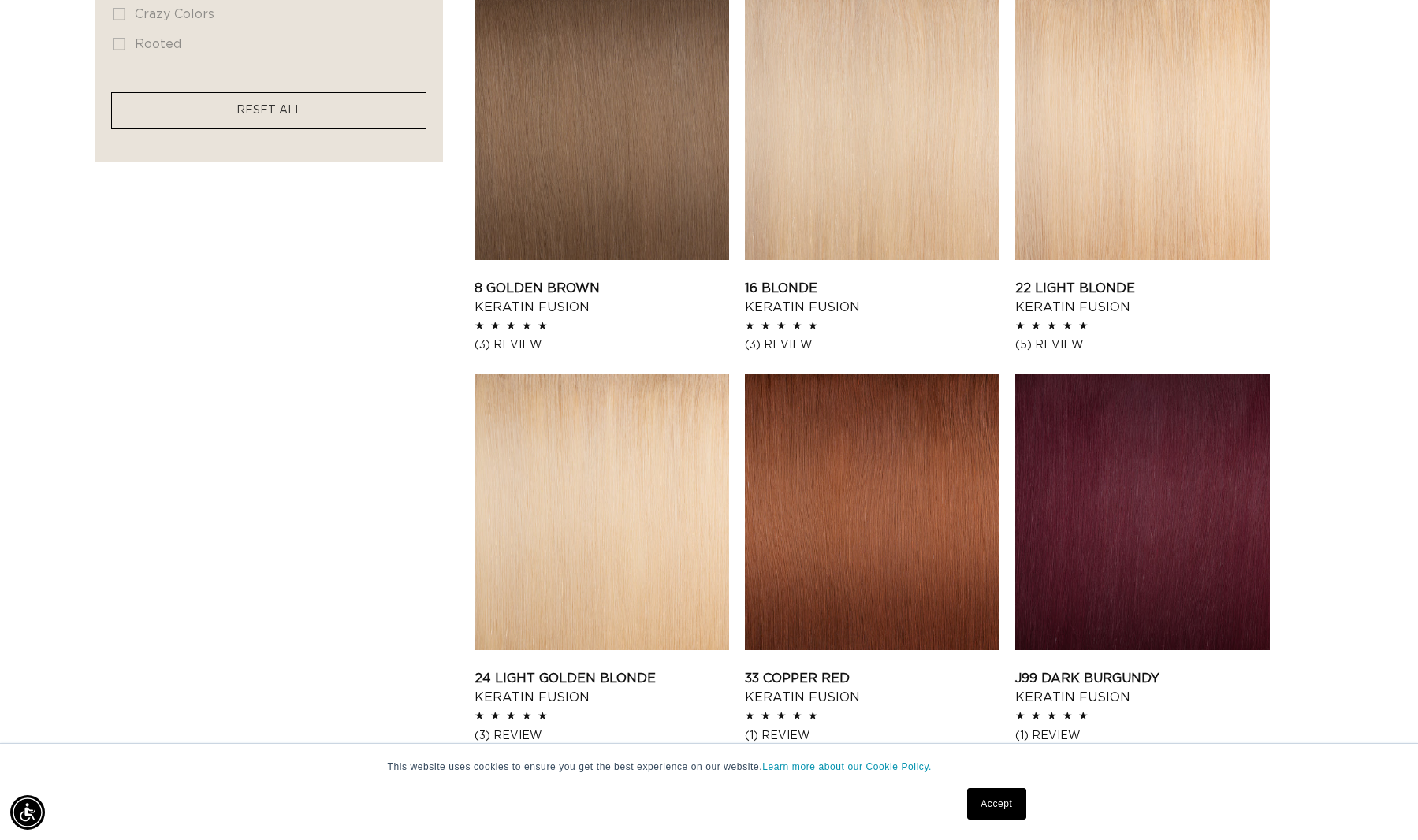
scroll to position [1277, 0]
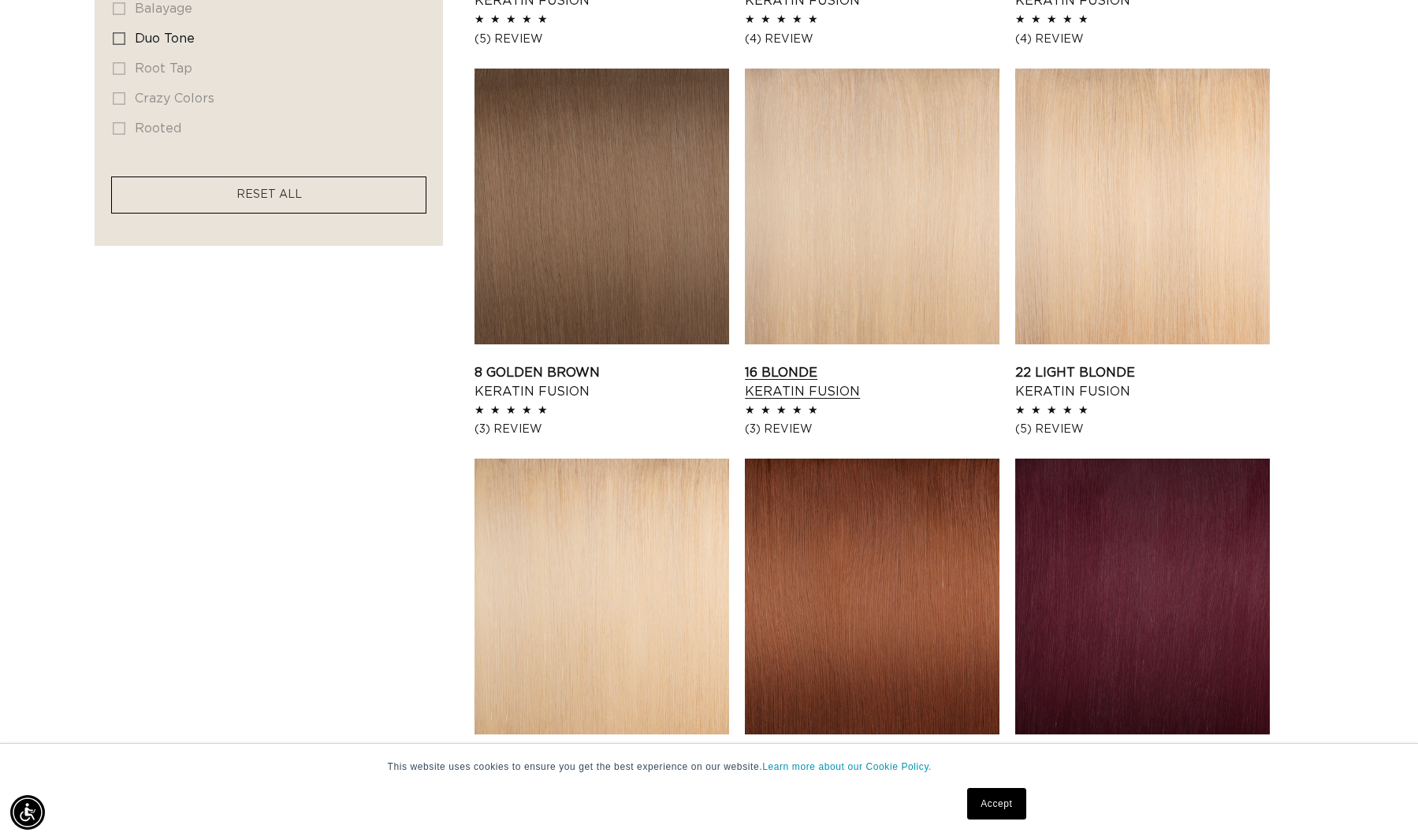
click at [907, 364] on link "16 Blonde Keratin Fusion" at bounding box center [872, 382] width 255 height 38
click at [1079, 364] on link "22 Light Blonde Keratin Fusion" at bounding box center [1142, 382] width 255 height 38
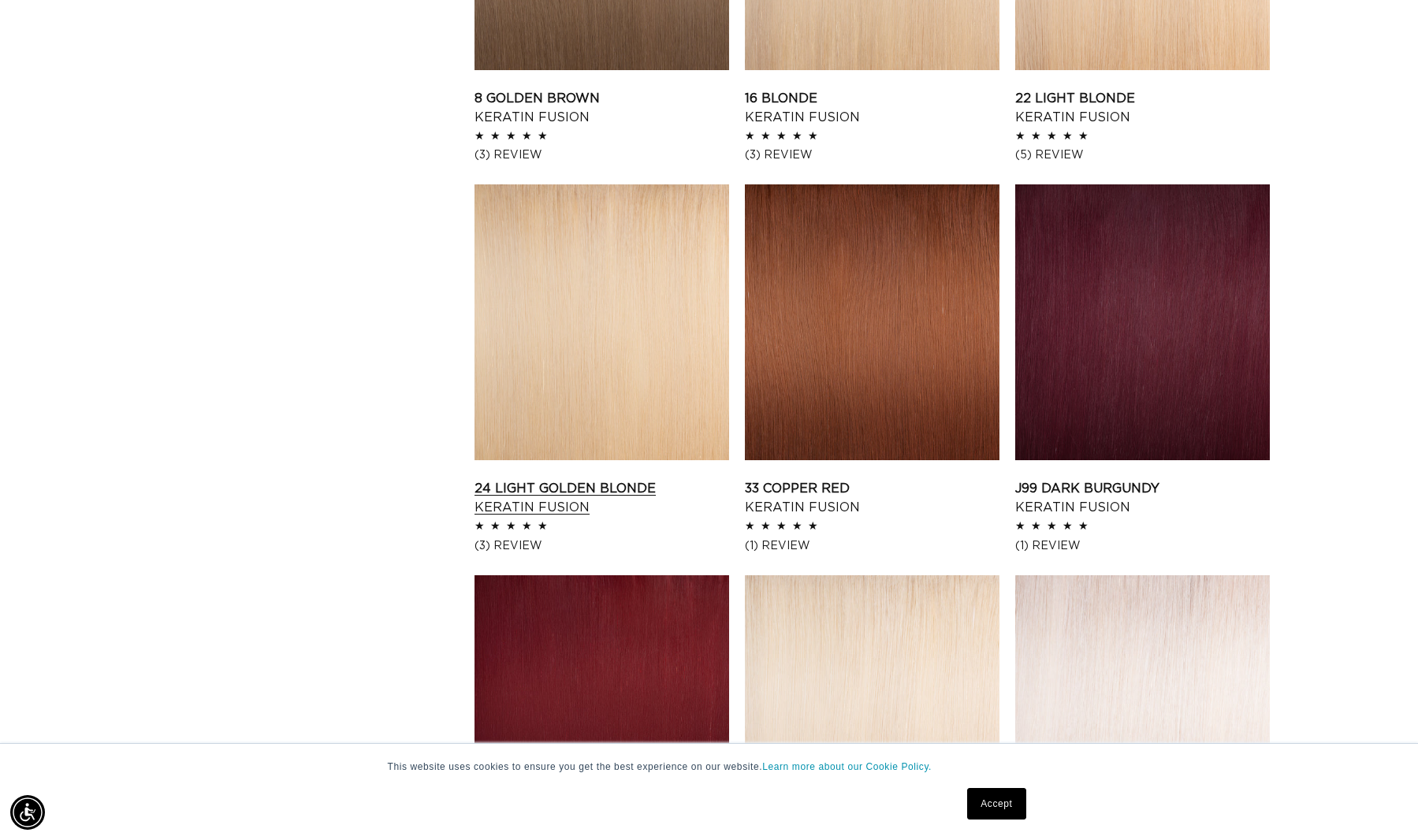
scroll to position [1521, 0]
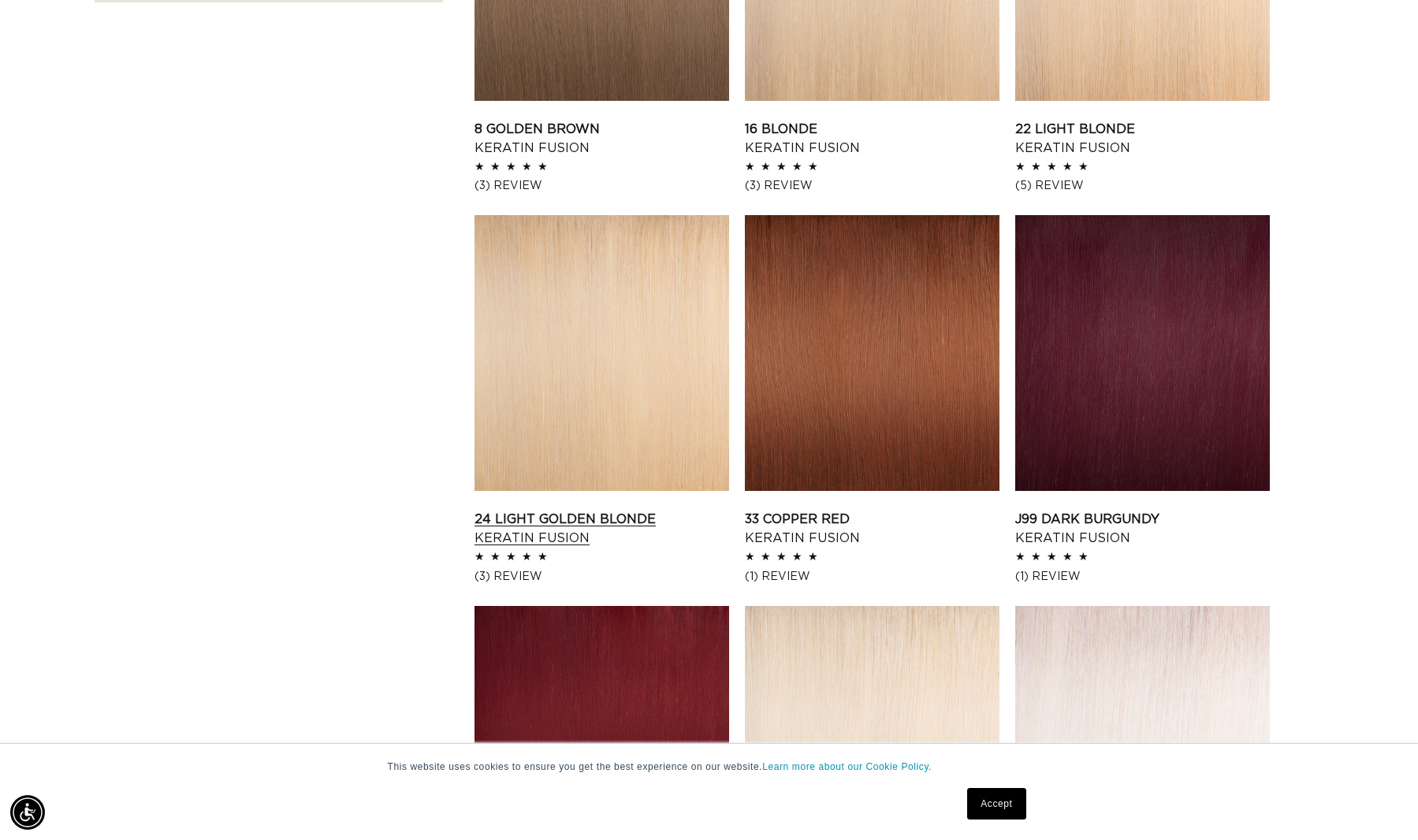
click at [521, 510] on link "24 Light Golden Blonde Keratin Fusion" at bounding box center [602, 528] width 255 height 38
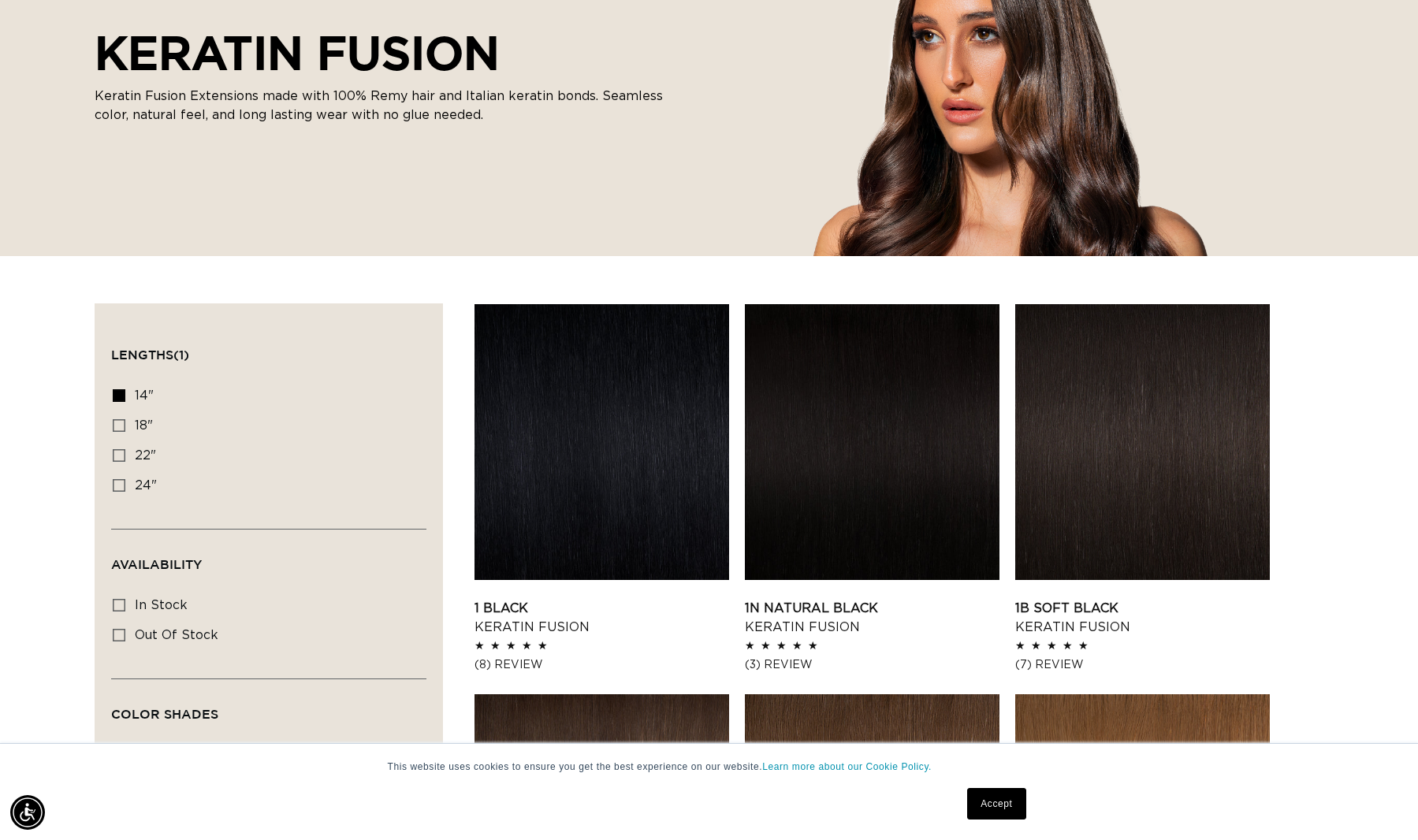
scroll to position [109, 0]
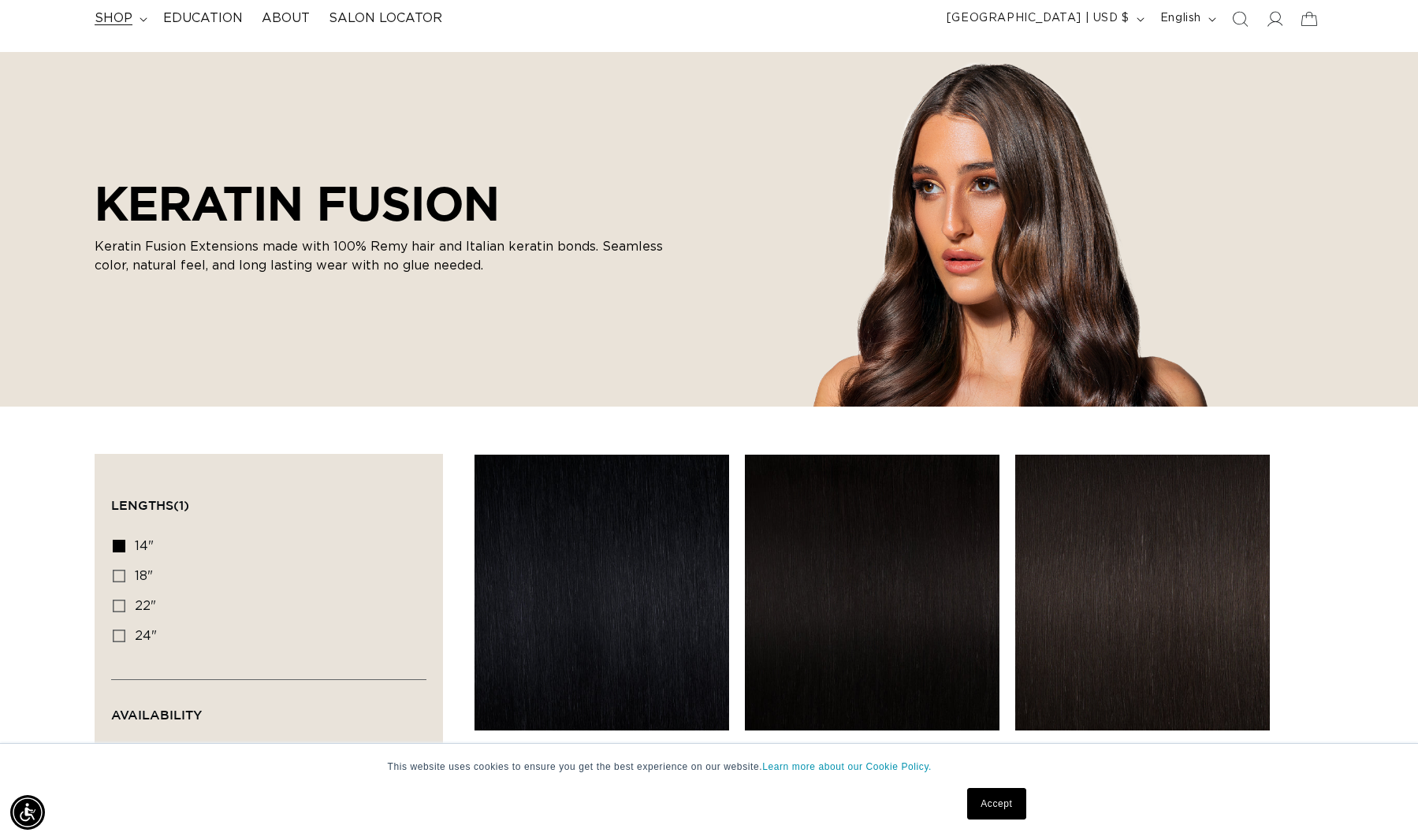
click at [128, 26] on summary "shop" at bounding box center [120, 18] width 69 height 35
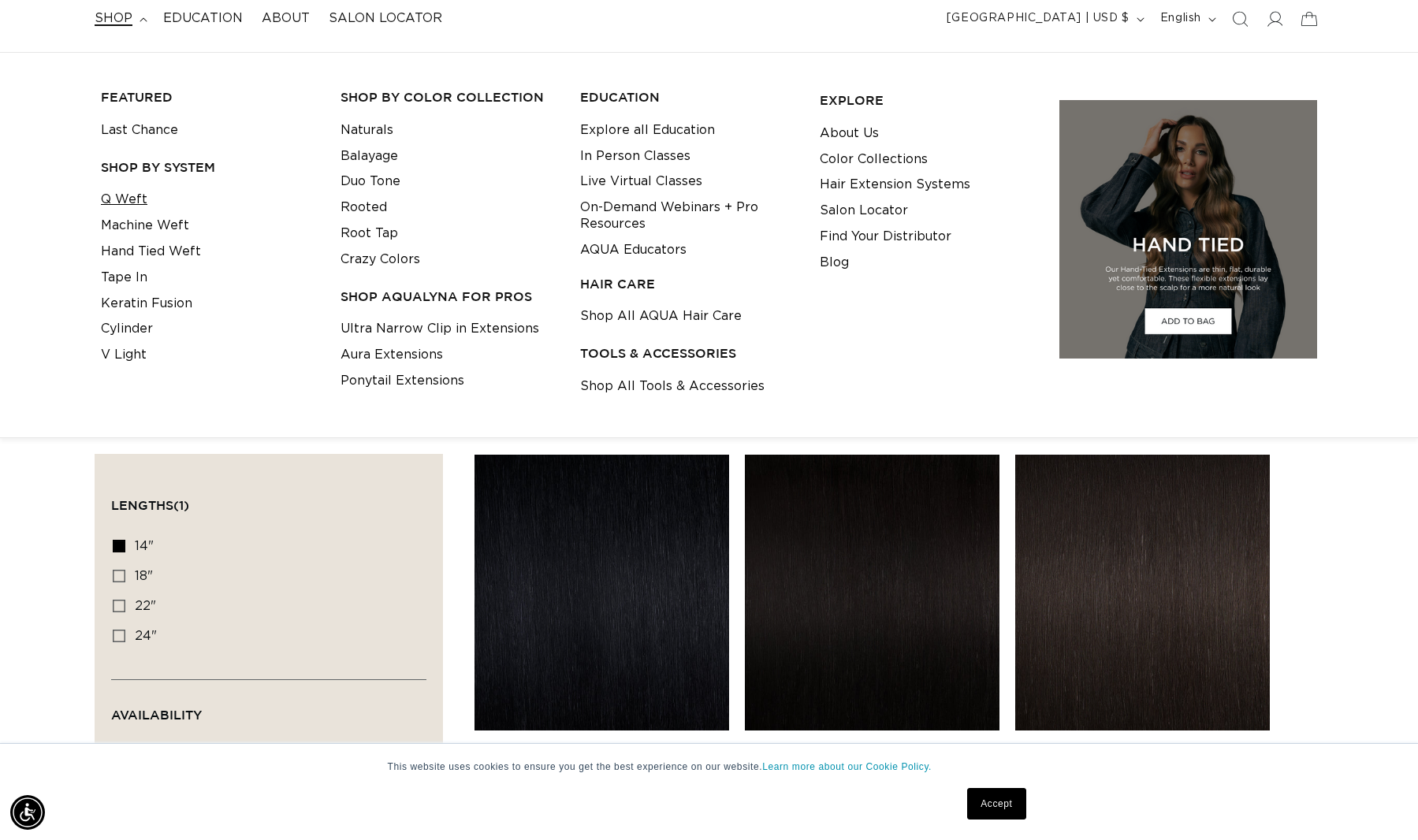
scroll to position [0, 0]
click at [123, 203] on link "Q Weft" at bounding box center [124, 200] width 47 height 26
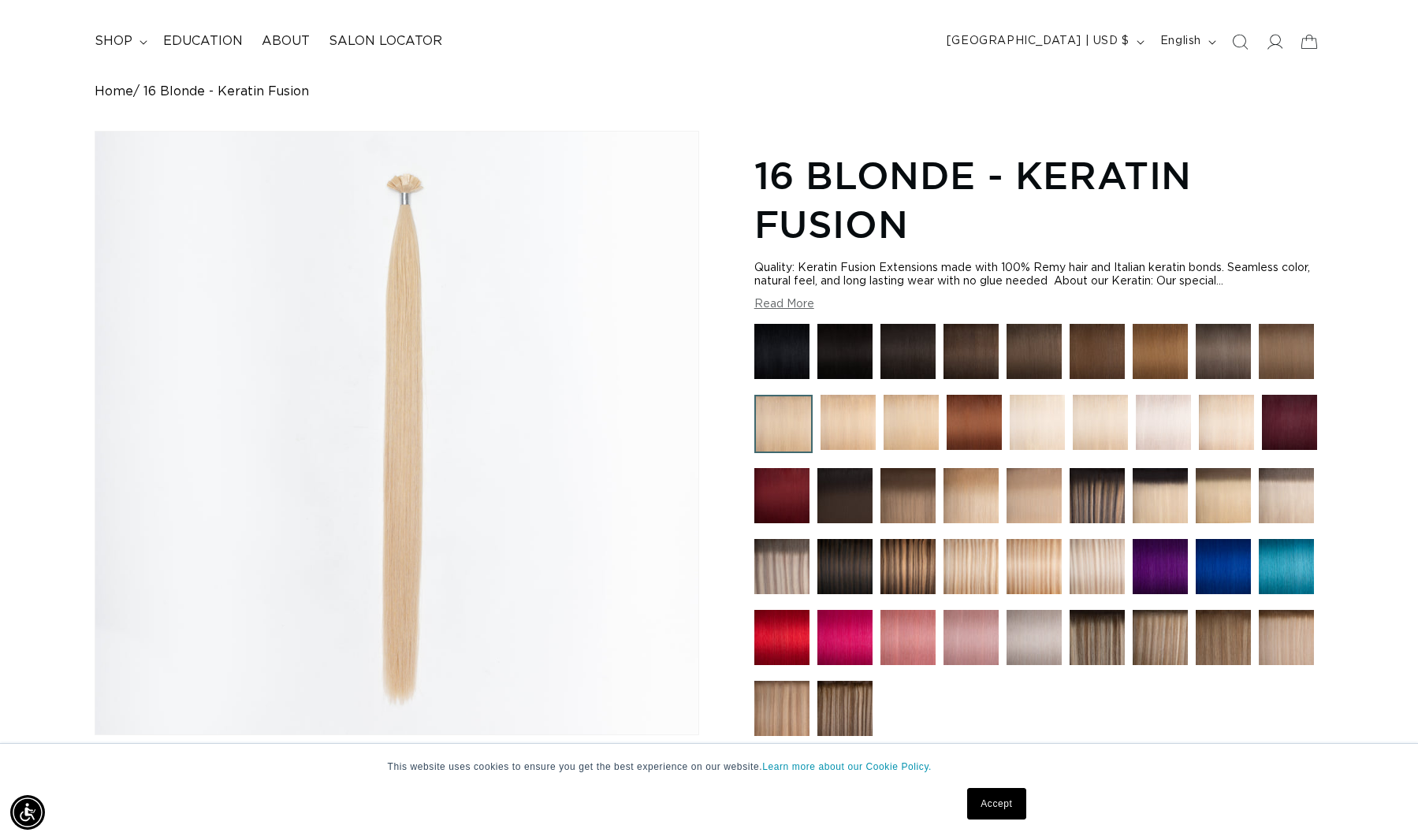
scroll to position [0, 2612]
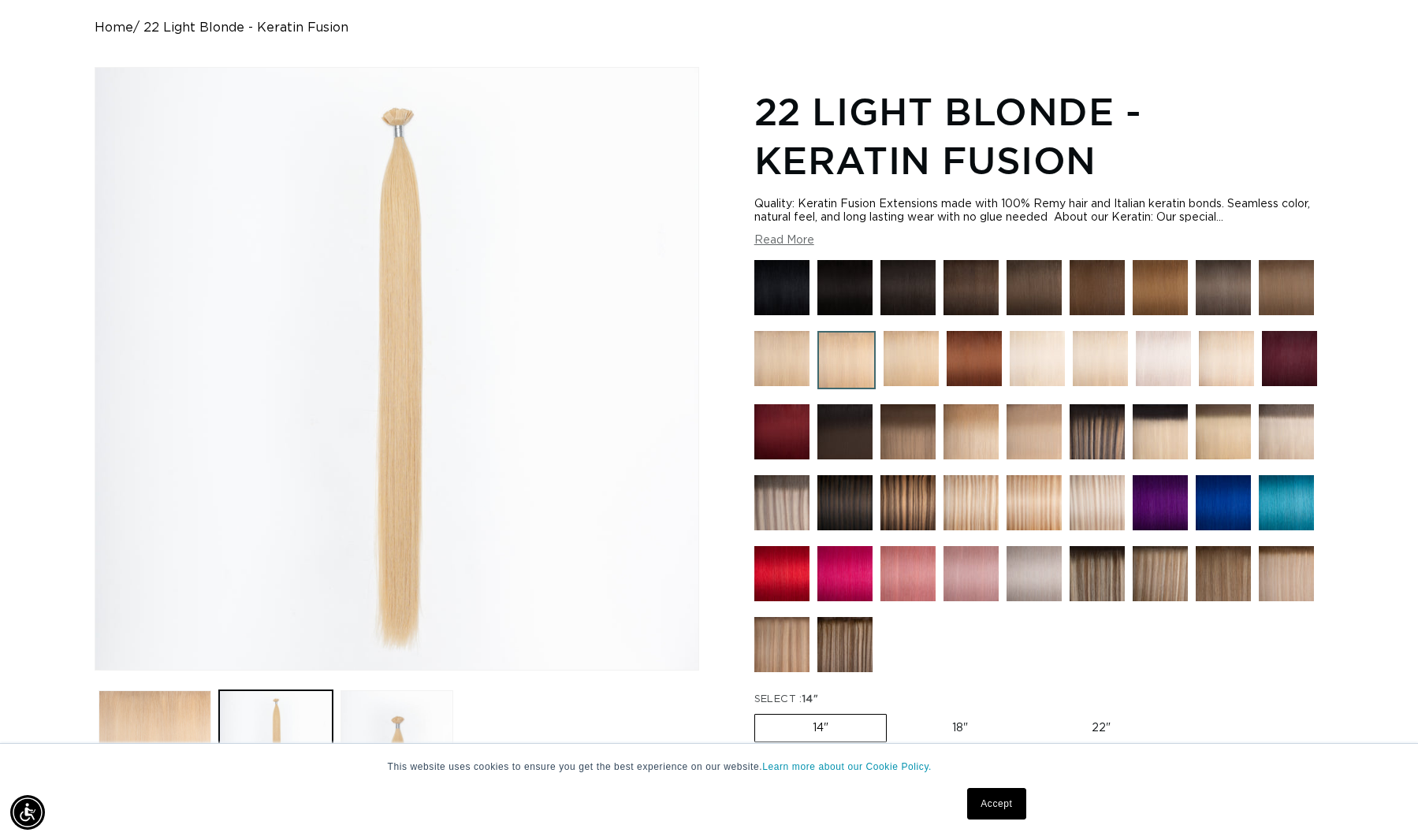
scroll to position [0, 1306]
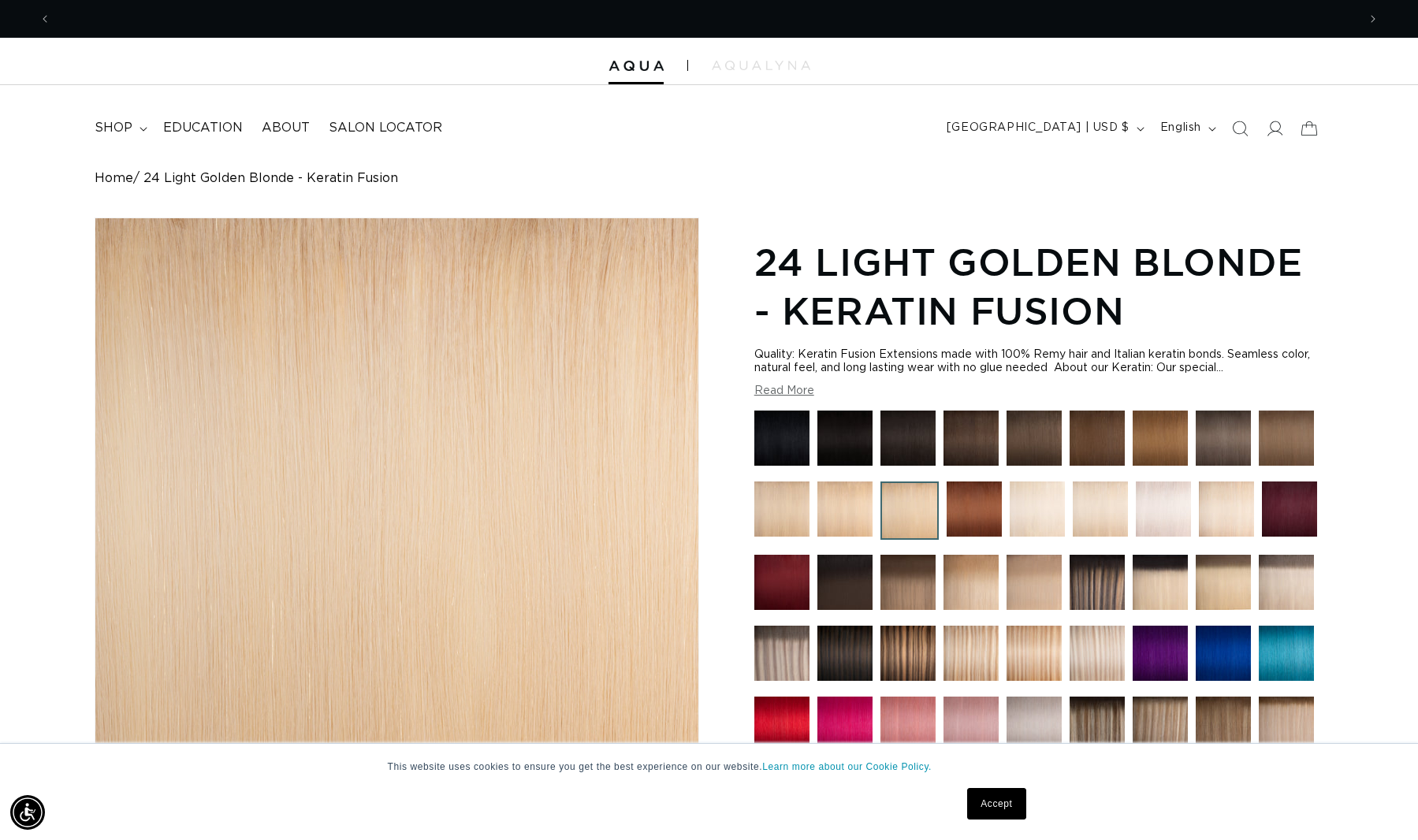
scroll to position [0, 1306]
click at [716, 313] on div "Skip to product information Open media 1 in modal Open media 2 in modal Open me…" at bounding box center [708, 701] width 1229 height 967
click at [41, 13] on span "Previous announcement" at bounding box center [45, 19] width 16 height 16
click at [46, 18] on icon "Previous announcement" at bounding box center [45, 19] width 5 height 18
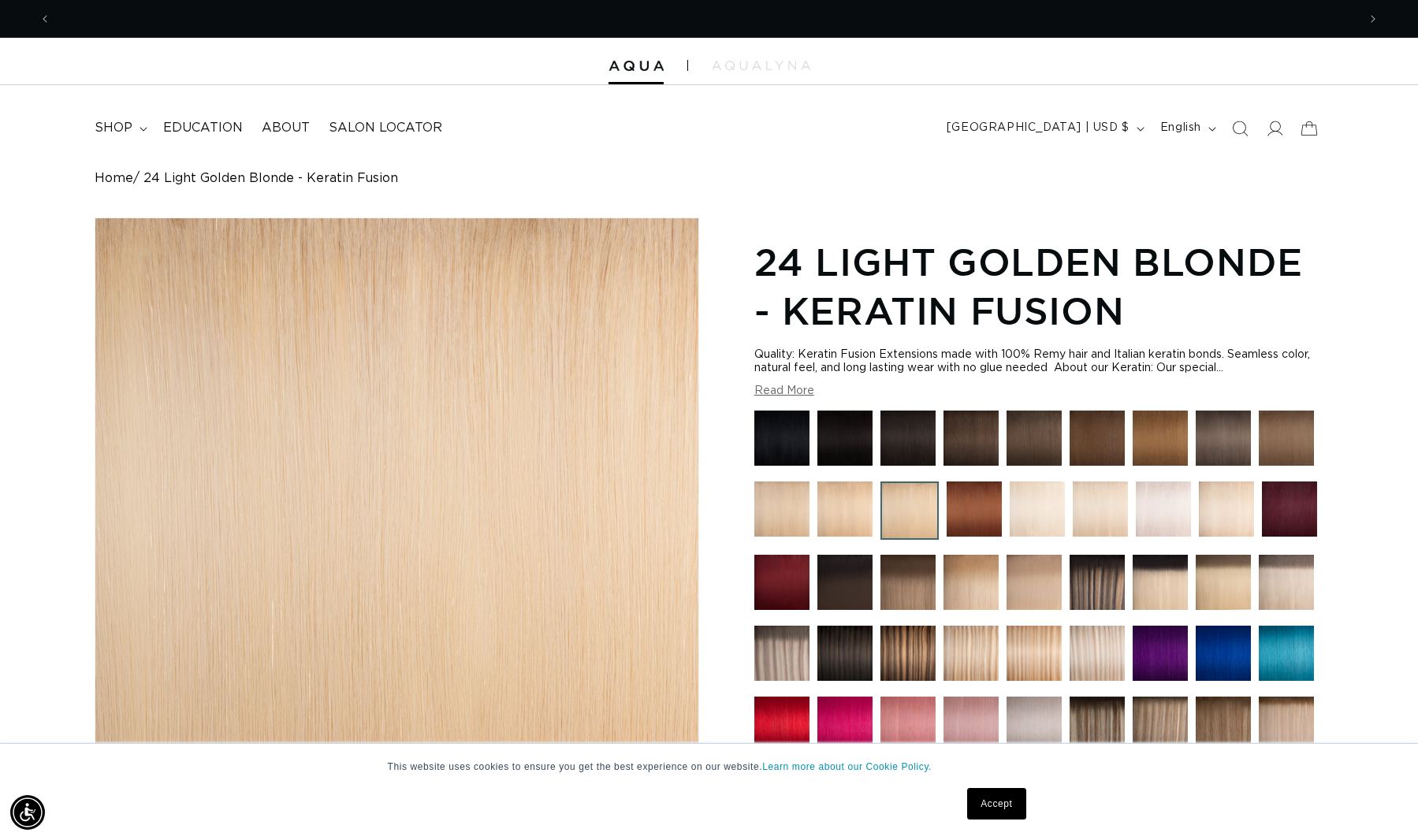
scroll to position [0, 2612]
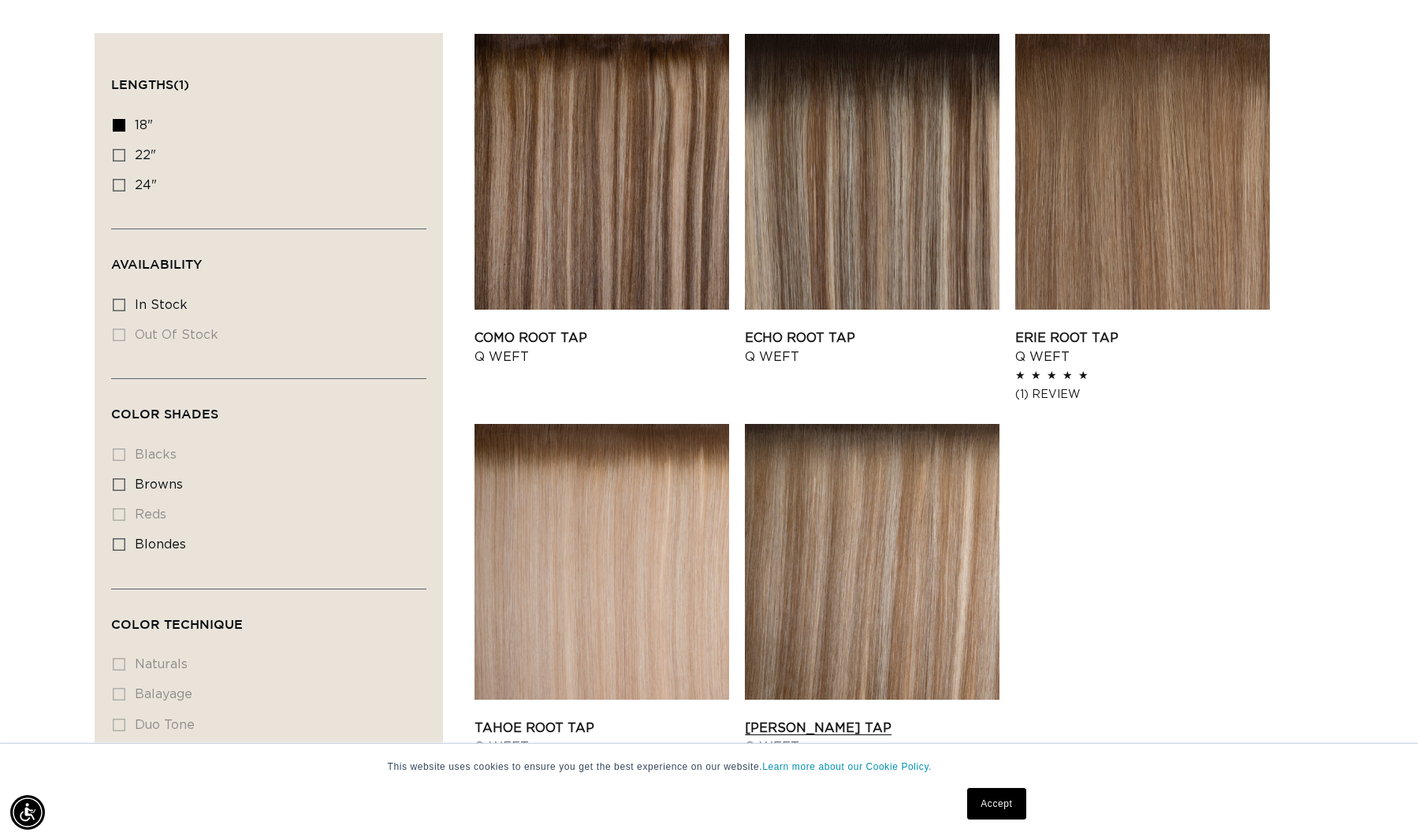
scroll to position [592, 0]
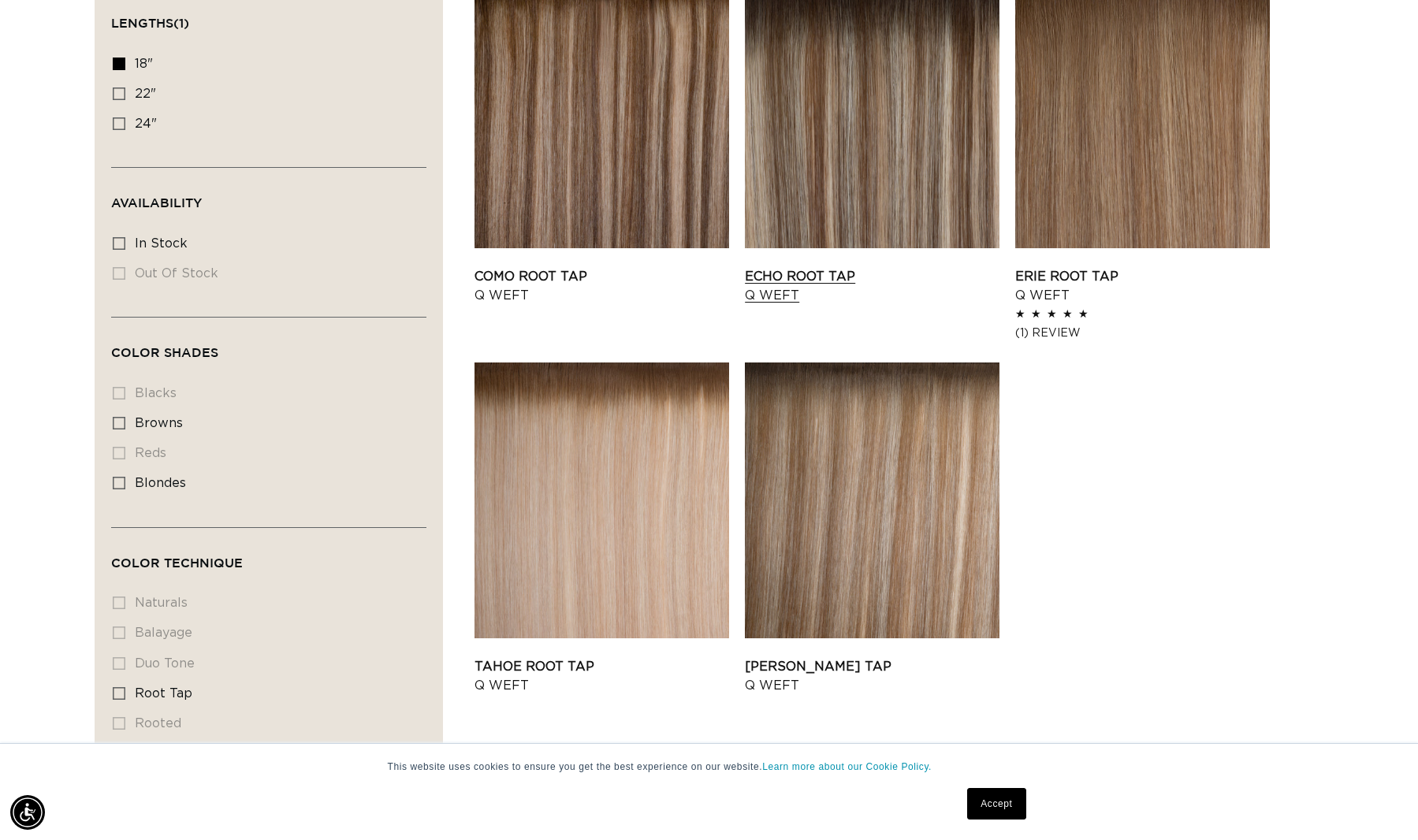
click at [881, 267] on link "Echo Root Tap Q Weft" at bounding box center [872, 285] width 255 height 38
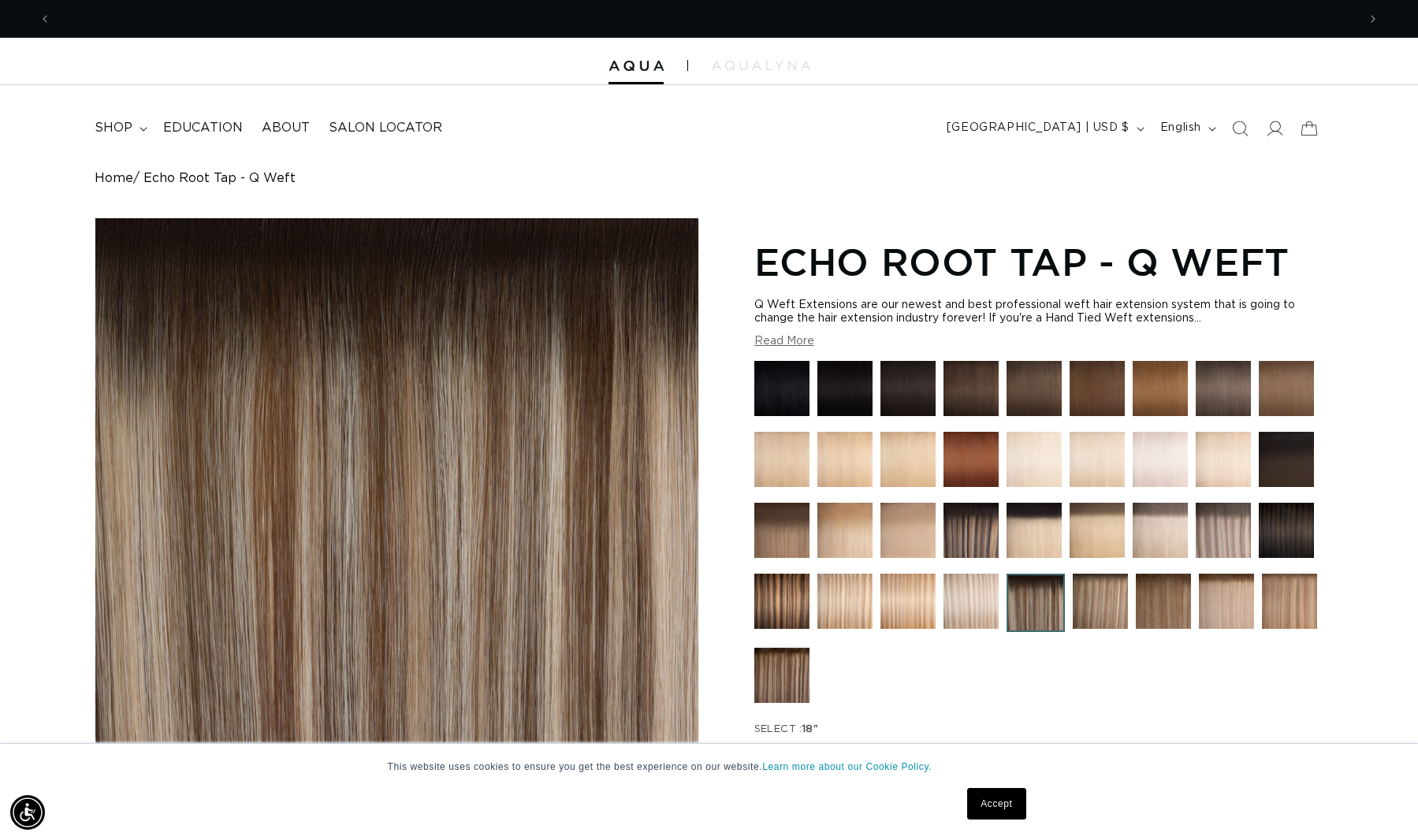
scroll to position [0, 1306]
